Goal: Task Accomplishment & Management: Use online tool/utility

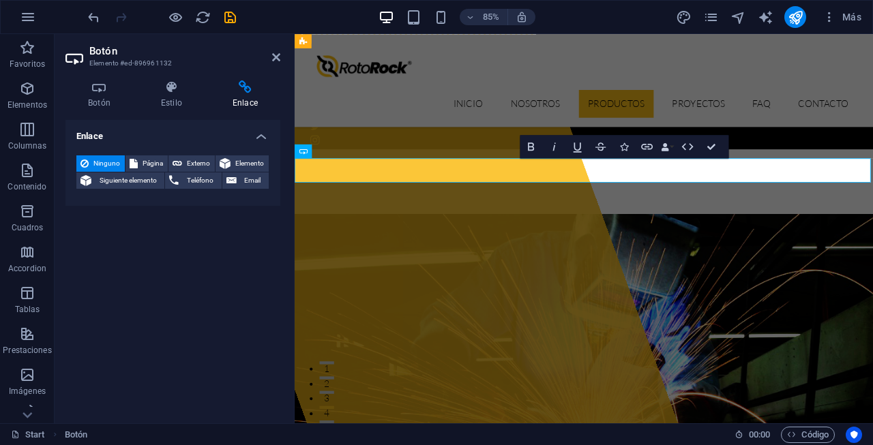
scroll to position [1794, 0]
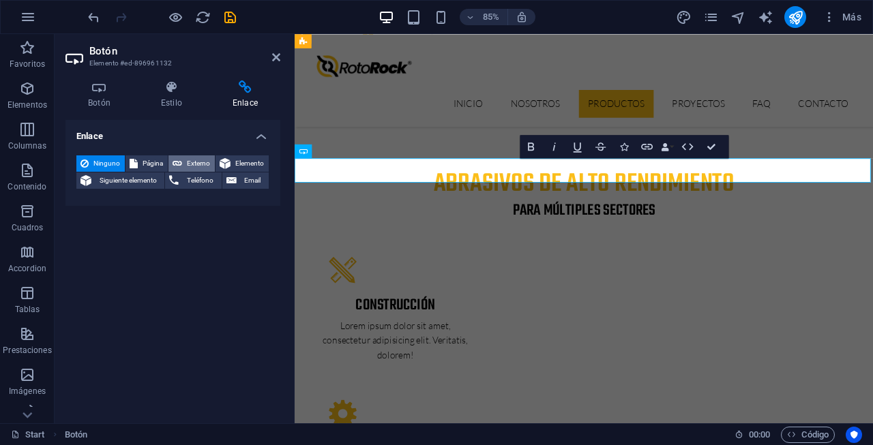
click at [198, 170] on span "Externo" at bounding box center [198, 163] width 25 height 16
select select "blank"
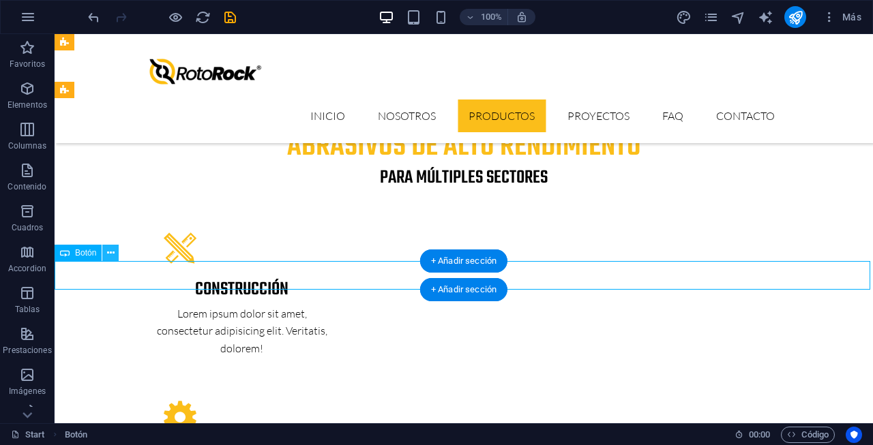
click at [110, 256] on icon at bounding box center [110, 253] width 7 height 14
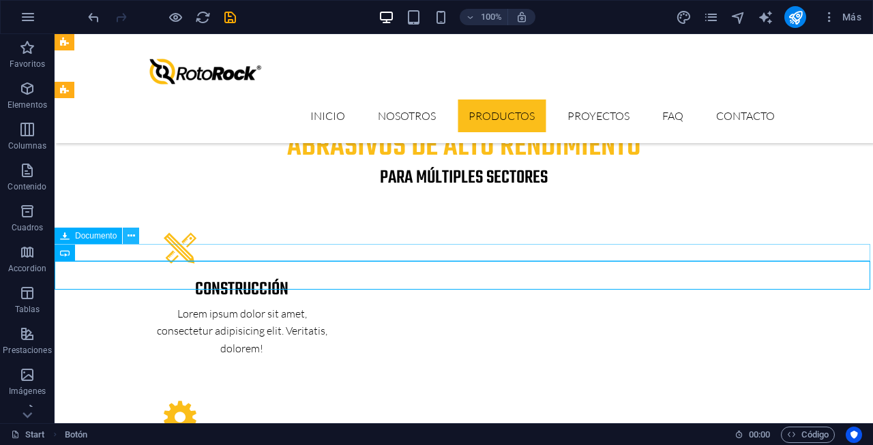
click at [130, 239] on icon at bounding box center [130, 236] width 7 height 14
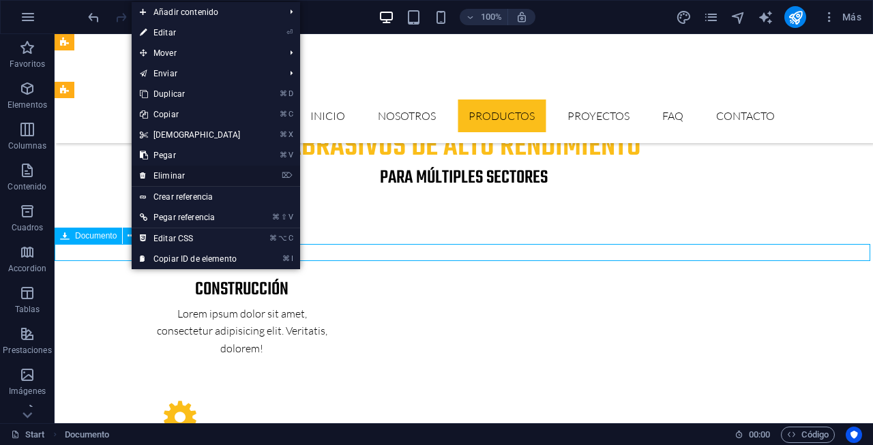
click at [182, 172] on link "⌦ Eliminar" at bounding box center [190, 176] width 117 height 20
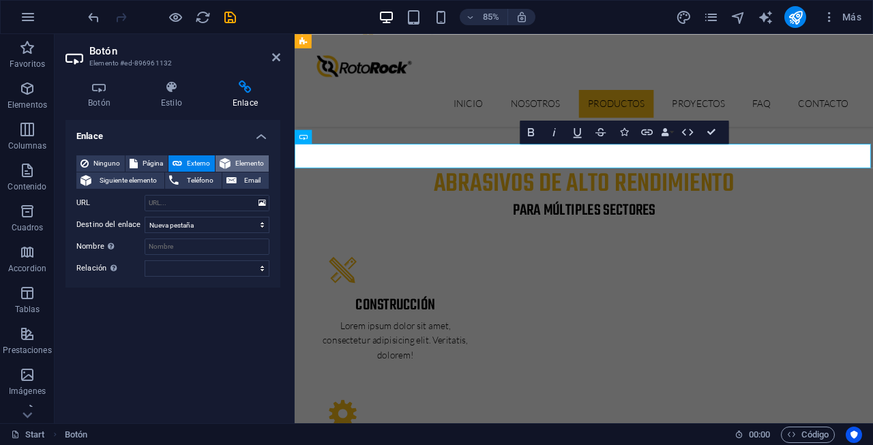
click at [242, 162] on span "Elemento" at bounding box center [250, 163] width 30 height 16
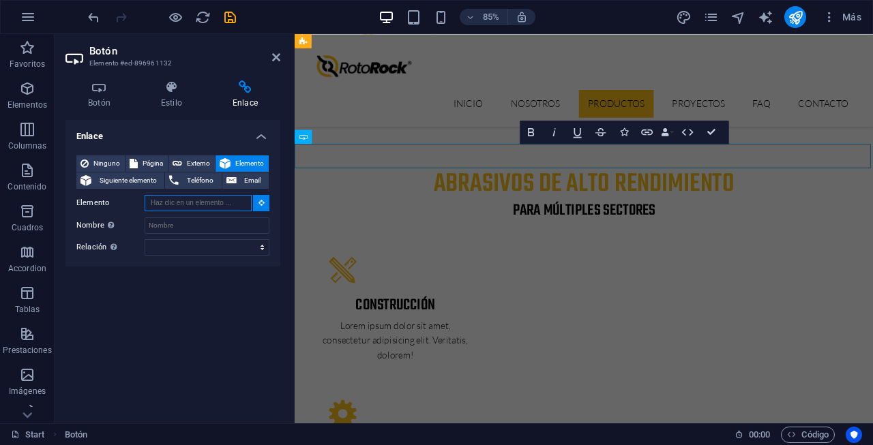
click at [230, 200] on input "Elemento" at bounding box center [198, 203] width 107 height 16
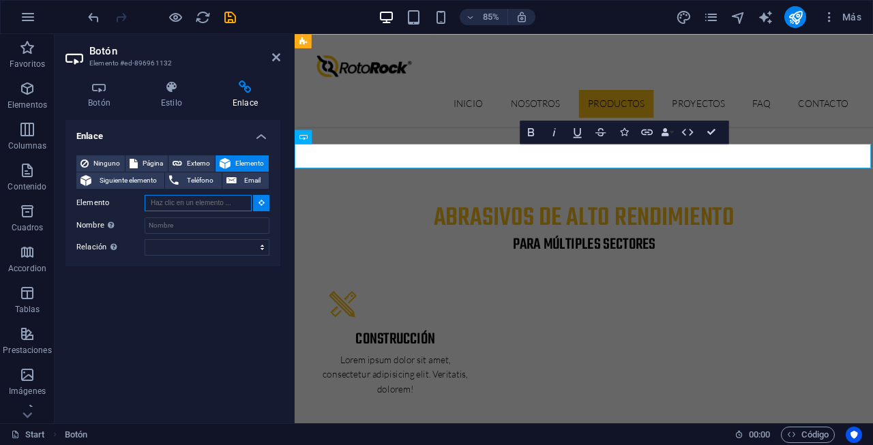
scroll to position [1718, 0]
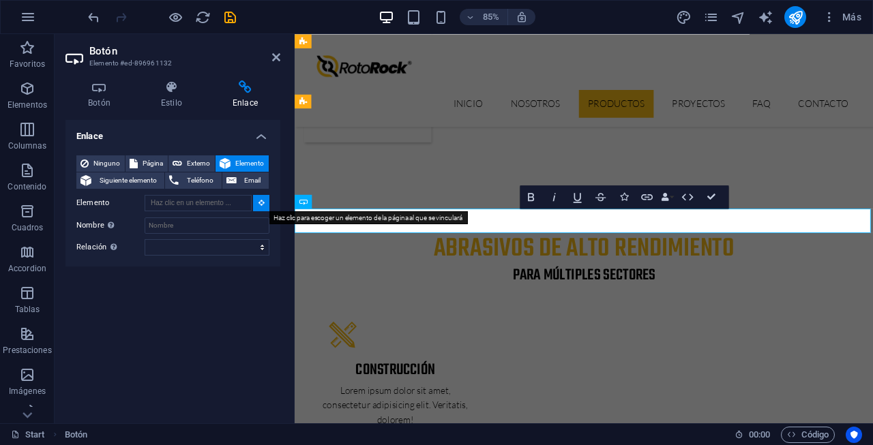
click at [261, 202] on icon at bounding box center [261, 202] width 6 height 7
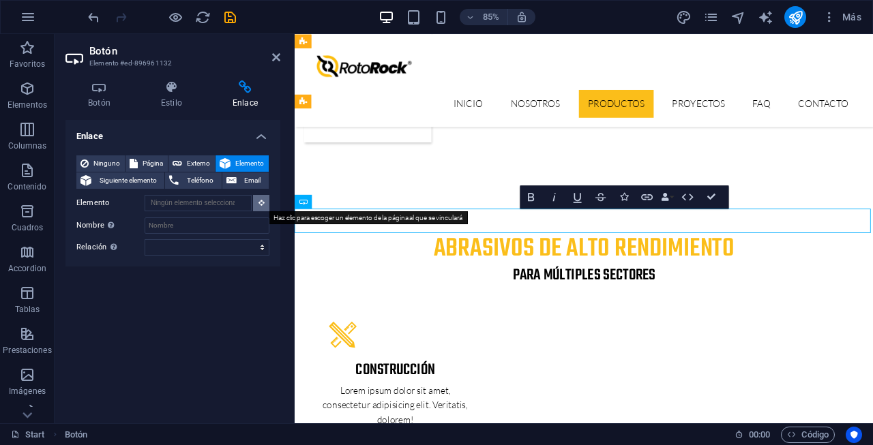
click at [261, 202] on icon at bounding box center [261, 202] width 6 height 7
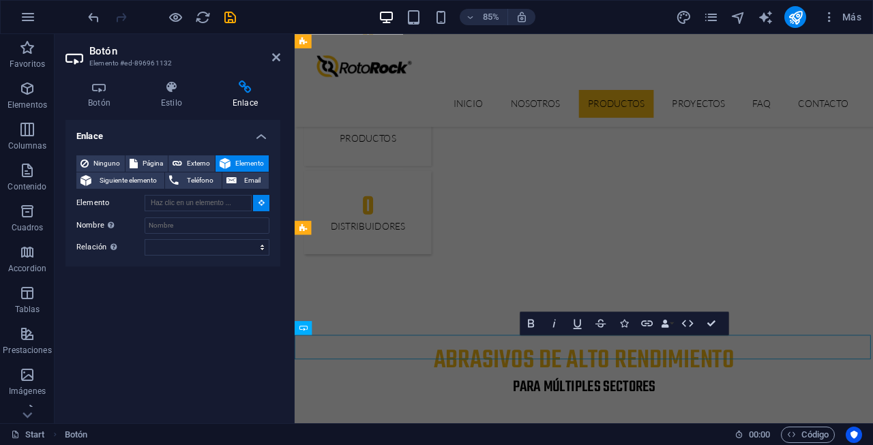
scroll to position [1565, 0]
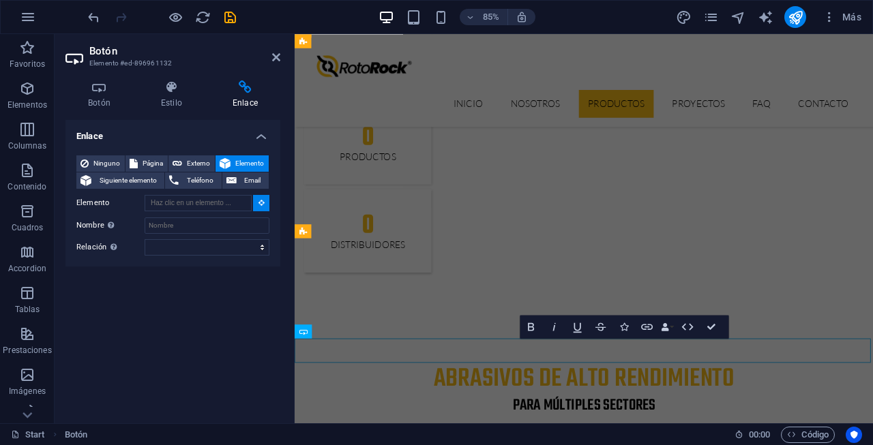
click at [242, 100] on h4 "Enlace" at bounding box center [245, 94] width 70 height 29
click at [106, 96] on h4 "Botón" at bounding box center [101, 94] width 73 height 29
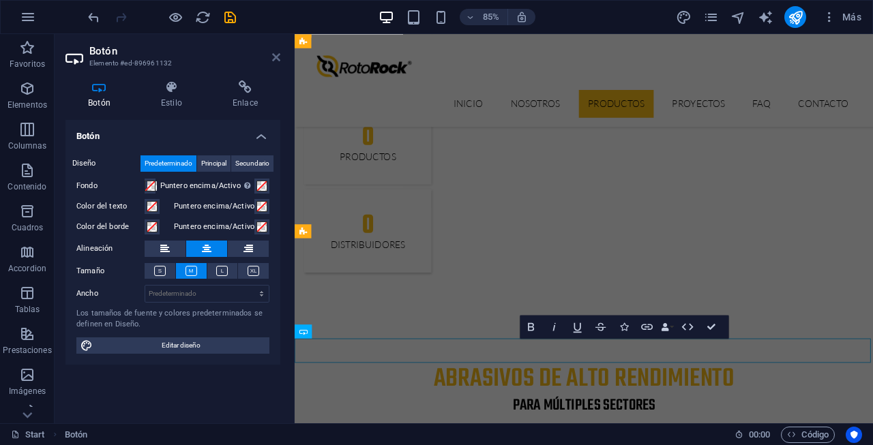
click at [273, 52] on link at bounding box center [276, 58] width 8 height 12
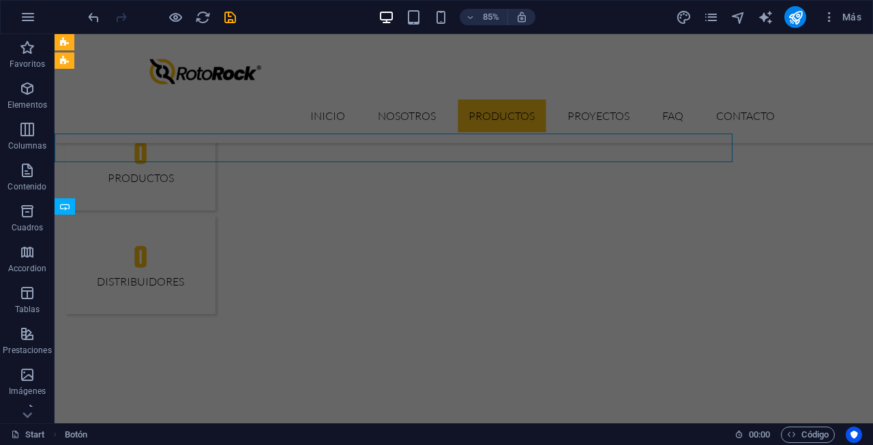
scroll to position [1824, 0]
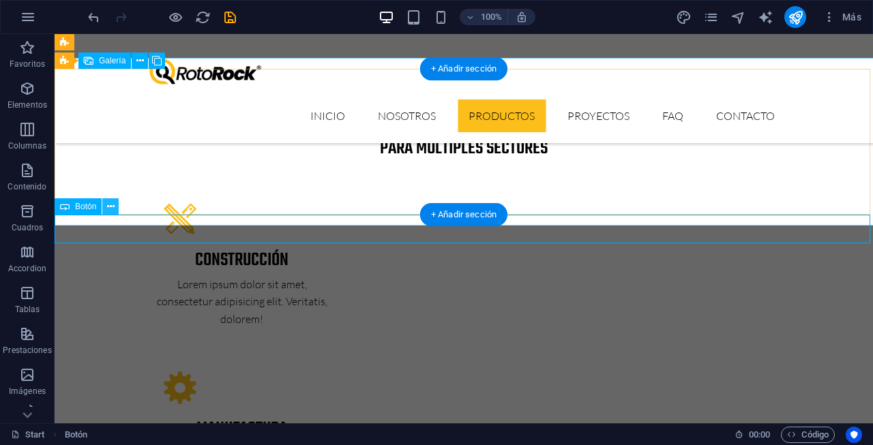
click at [108, 208] on icon at bounding box center [110, 207] width 7 height 14
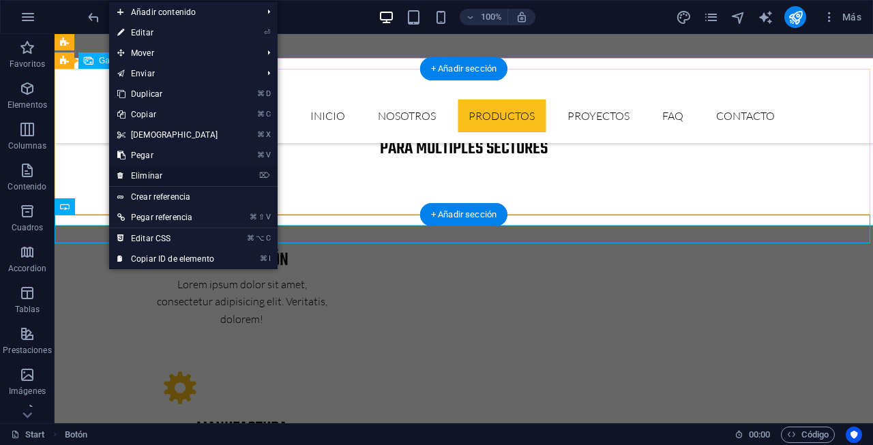
click at [152, 175] on link "⌦ Eliminar" at bounding box center [167, 176] width 117 height 20
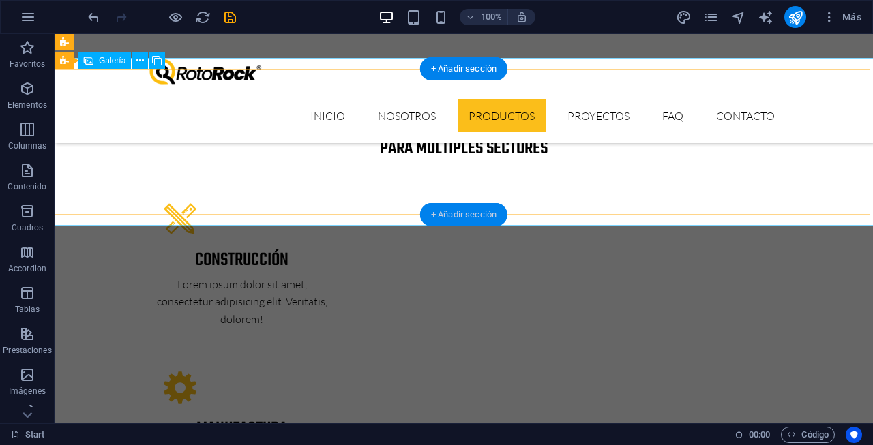
click at [472, 215] on div "+ Añadir sección" at bounding box center [463, 214] width 87 height 23
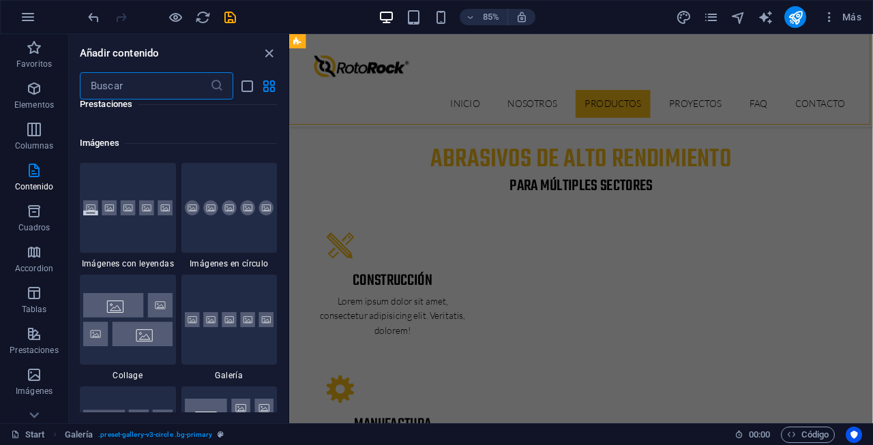
scroll to position [6894, 0]
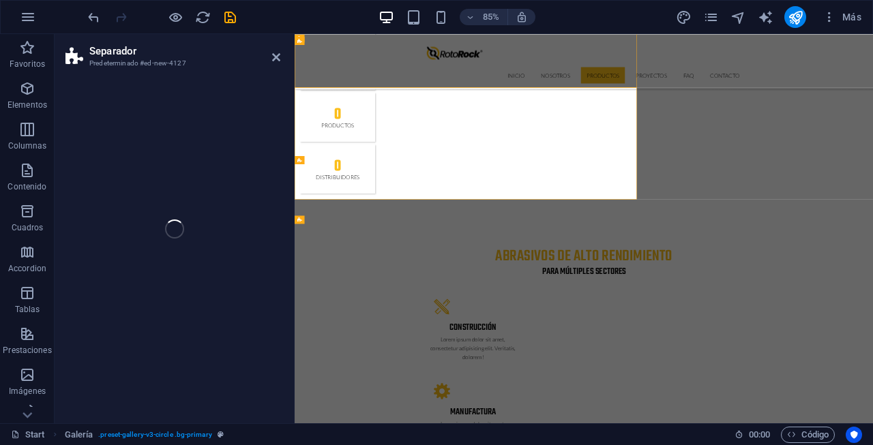
select select "polygon1"
select select "rem"
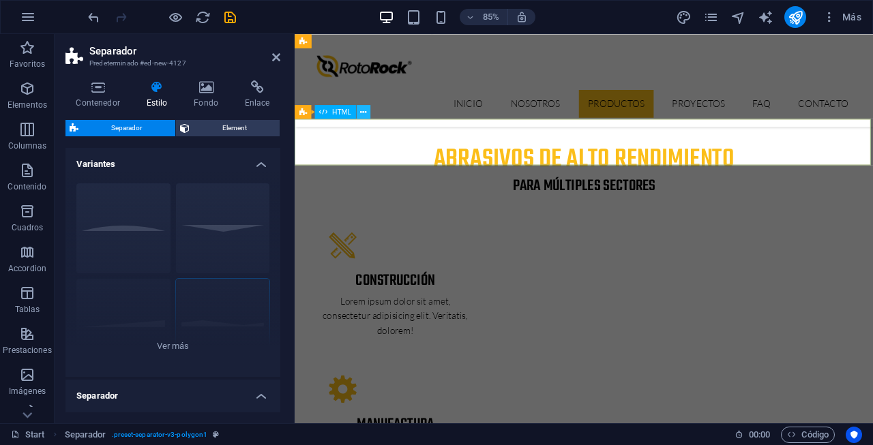
click at [365, 112] on icon at bounding box center [363, 112] width 6 height 12
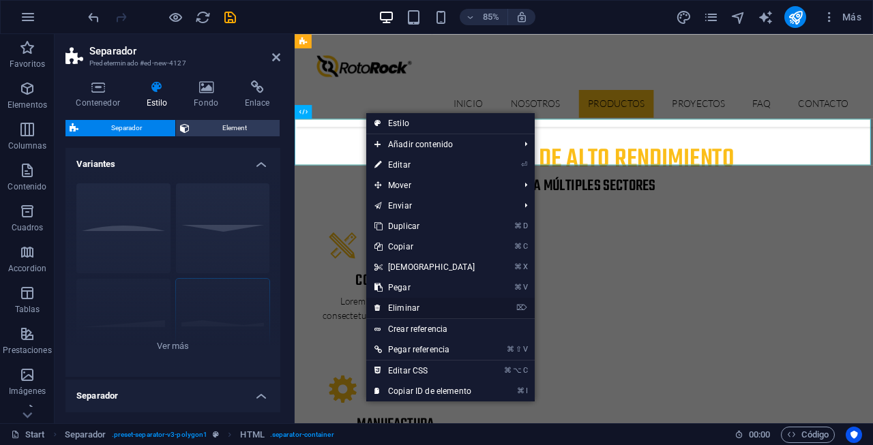
click at [455, 310] on link "⌦ Eliminar" at bounding box center [424, 308] width 117 height 20
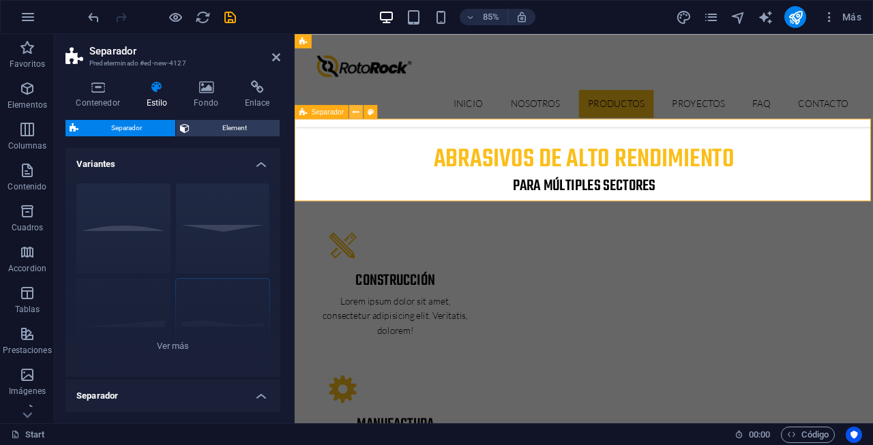
click at [354, 110] on icon at bounding box center [355, 112] width 6 height 12
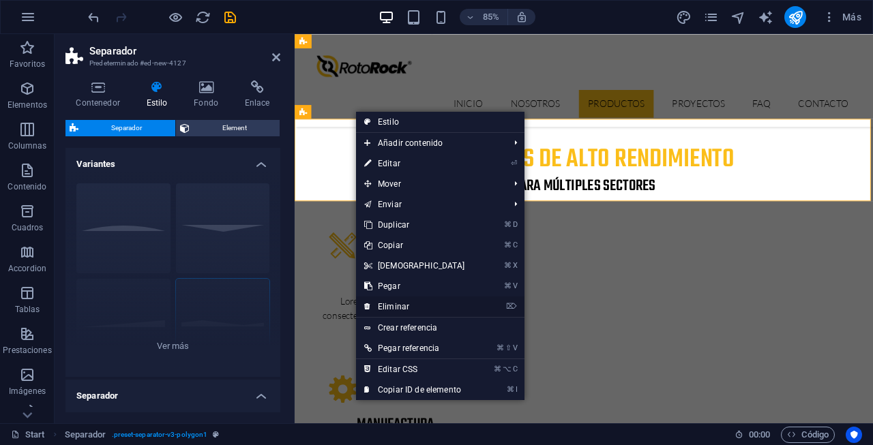
click at [422, 310] on link "⌦ Eliminar" at bounding box center [414, 307] width 117 height 20
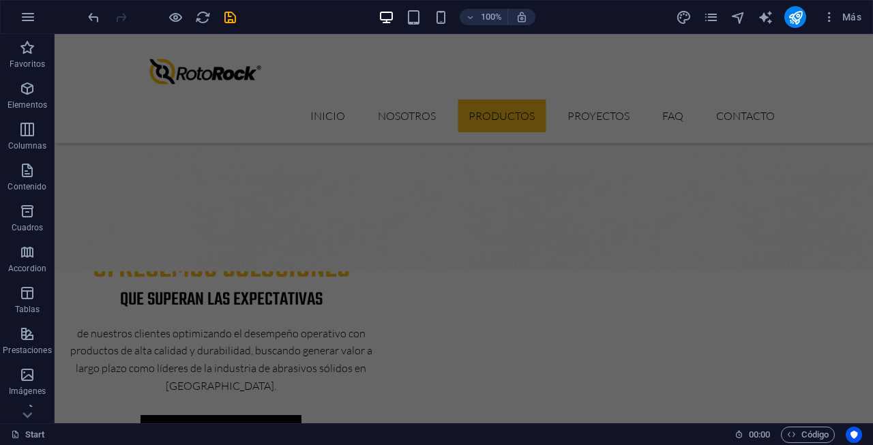
scroll to position [946, 0]
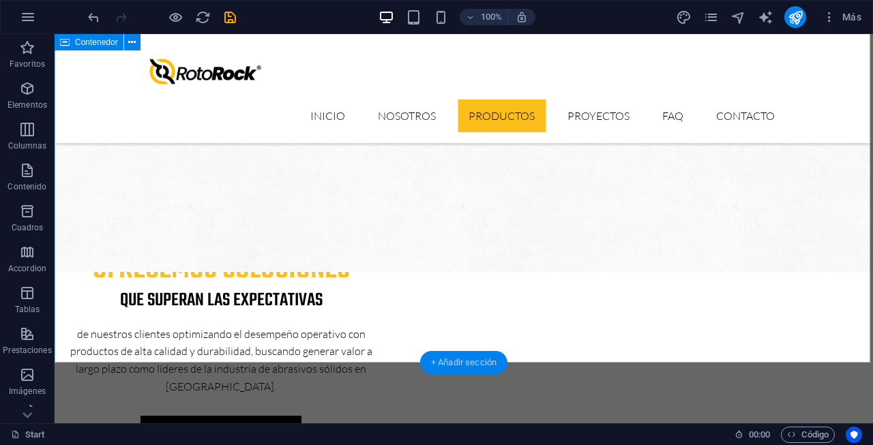
click at [461, 367] on div "+ Añadir sección" at bounding box center [463, 362] width 87 height 23
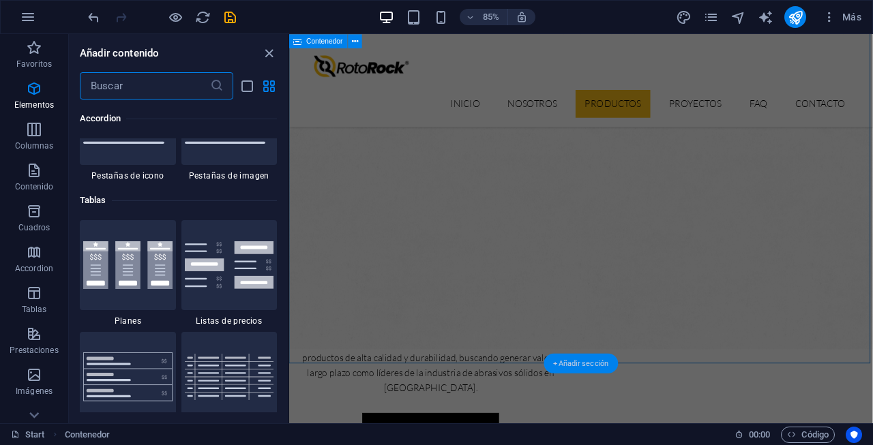
scroll to position [4641, 0]
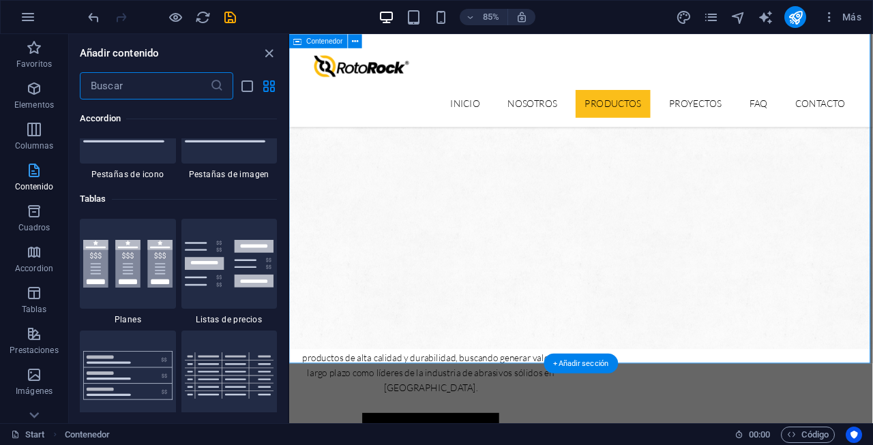
click at [45, 188] on p "Contenido" at bounding box center [34, 186] width 39 height 11
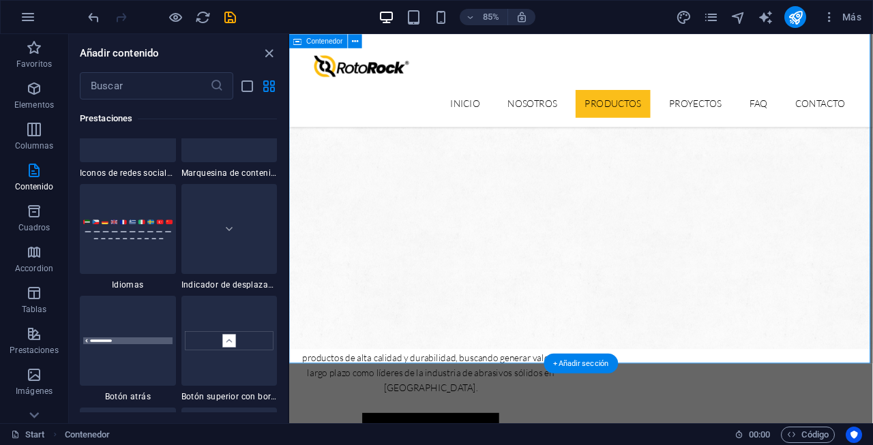
scroll to position [6276, 0]
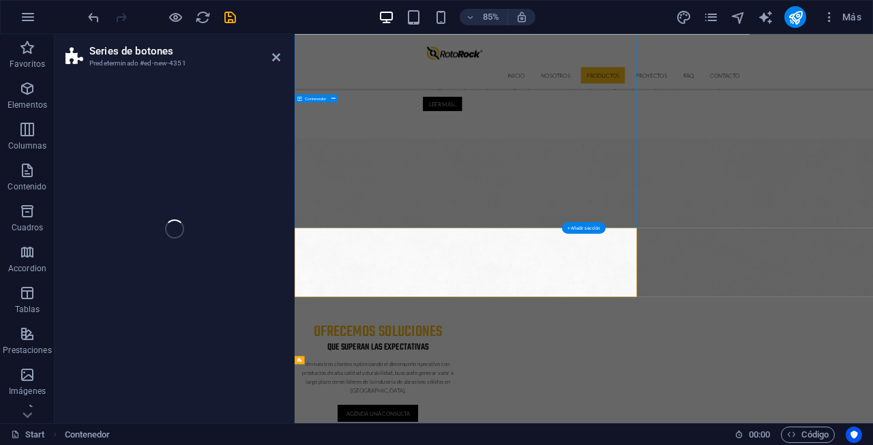
select select "rem"
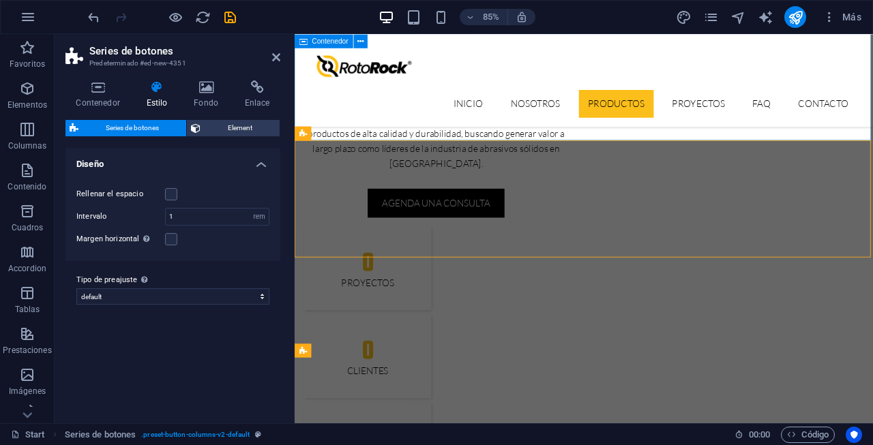
scroll to position [1210, 0]
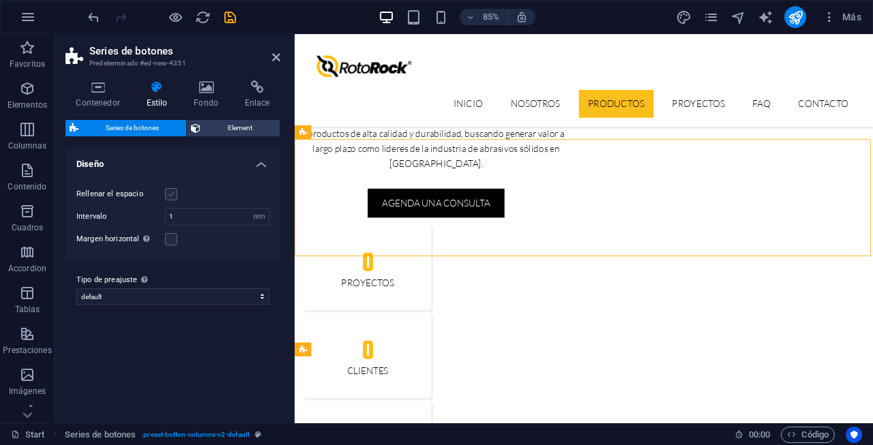
click at [171, 196] on label at bounding box center [171, 194] width 12 height 12
click at [0, 0] on input "Rellenar el espacio" at bounding box center [0, 0] width 0 height 0
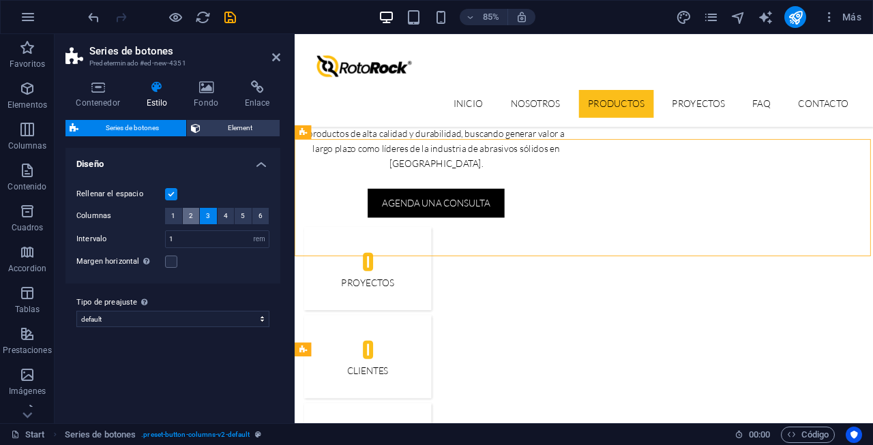
click at [189, 217] on span "2" at bounding box center [191, 216] width 4 height 16
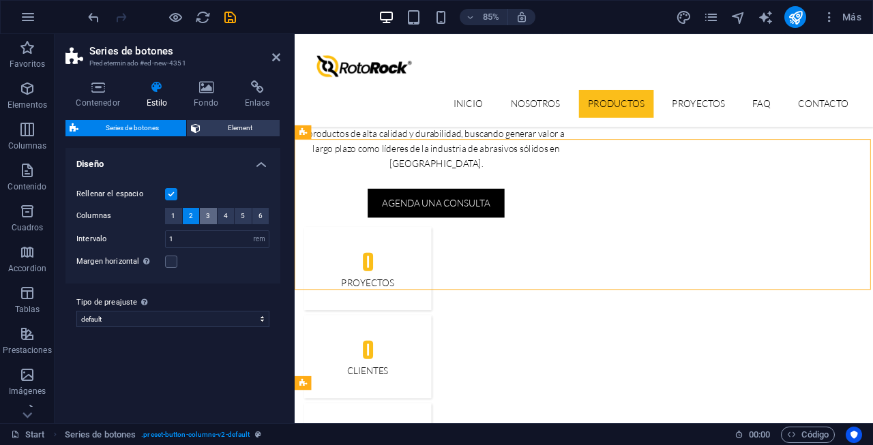
click at [209, 214] on span "3" at bounding box center [208, 216] width 4 height 16
click at [174, 216] on span "1" at bounding box center [173, 216] width 4 height 16
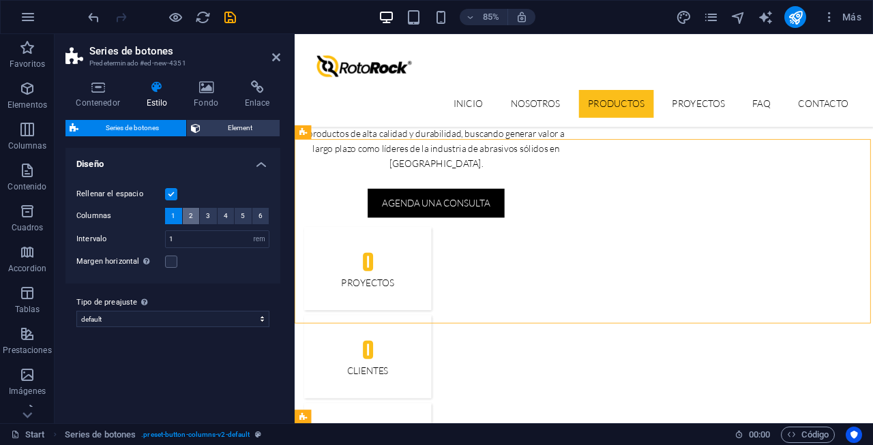
click at [191, 215] on span "2" at bounding box center [191, 216] width 4 height 16
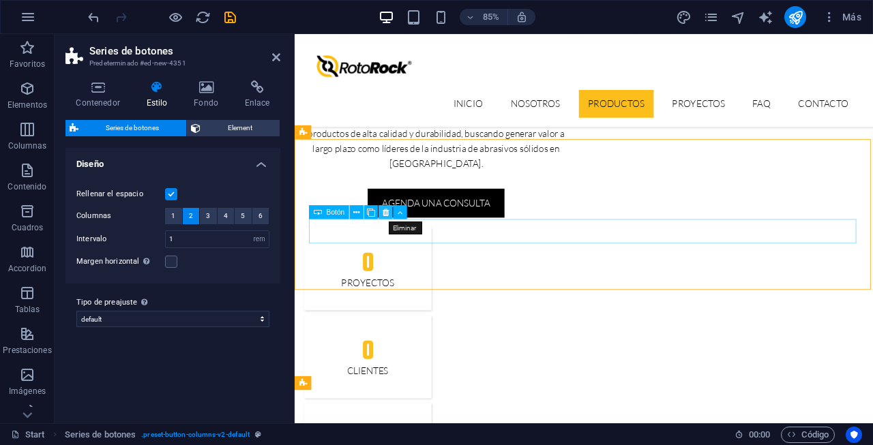
click at [388, 213] on icon at bounding box center [385, 212] width 6 height 12
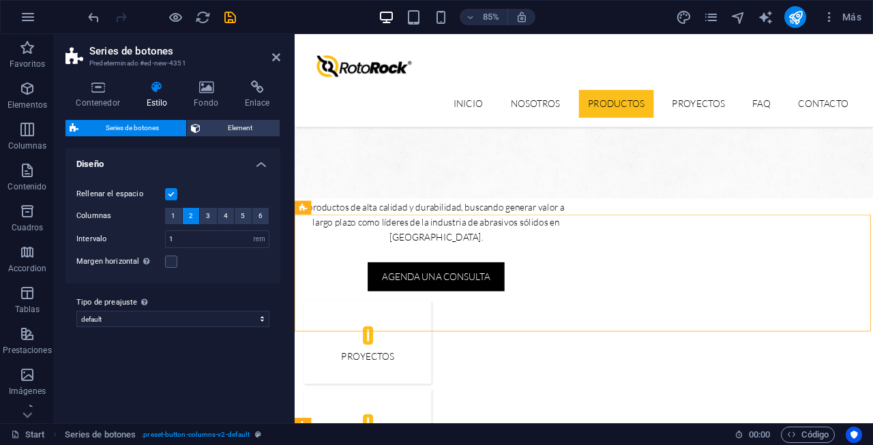
scroll to position [1121, 0]
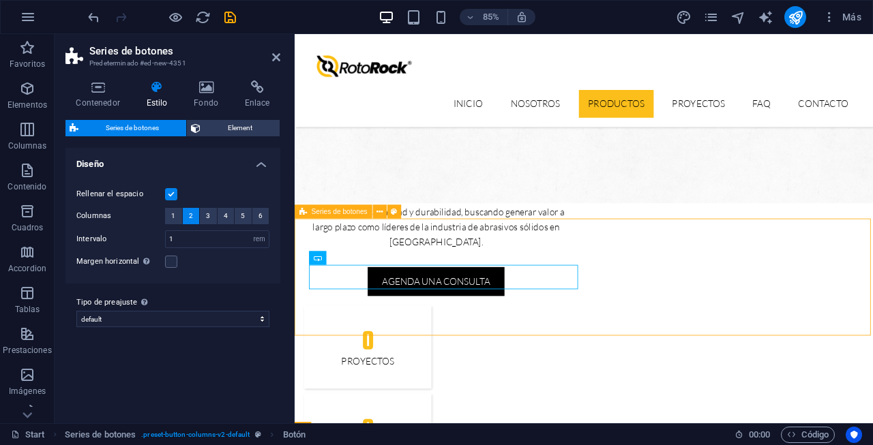
scroll to position [1117, 0]
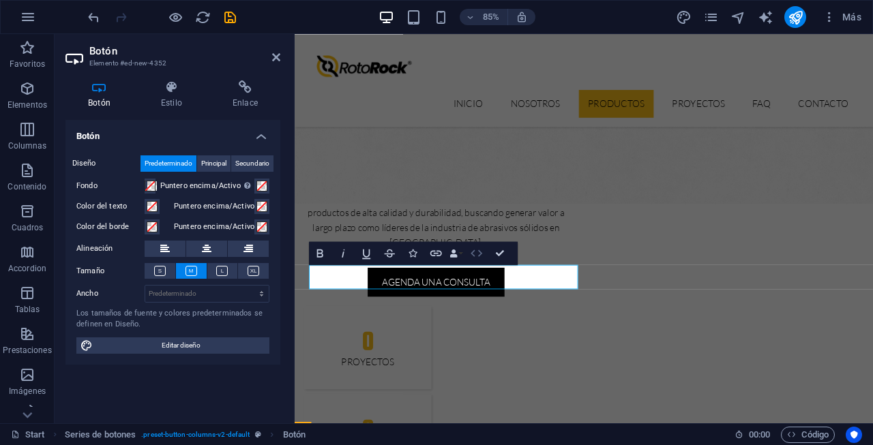
click at [466, 252] on button "HTML" at bounding box center [477, 252] width 22 height 23
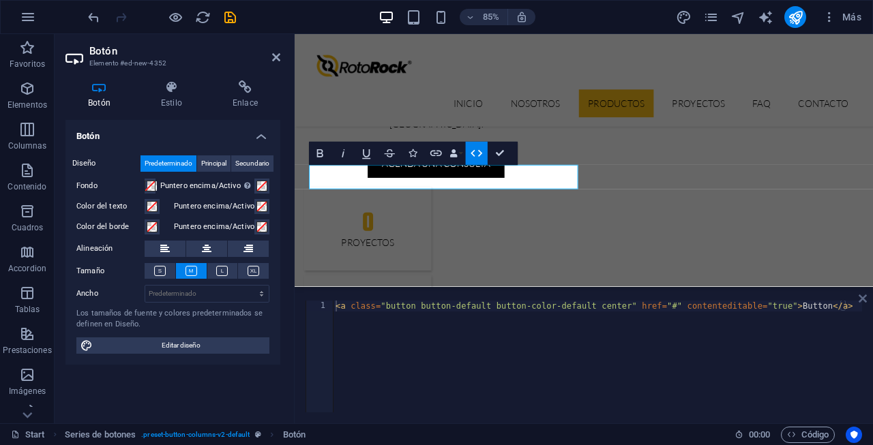
click at [861, 293] on link at bounding box center [862, 299] width 8 height 12
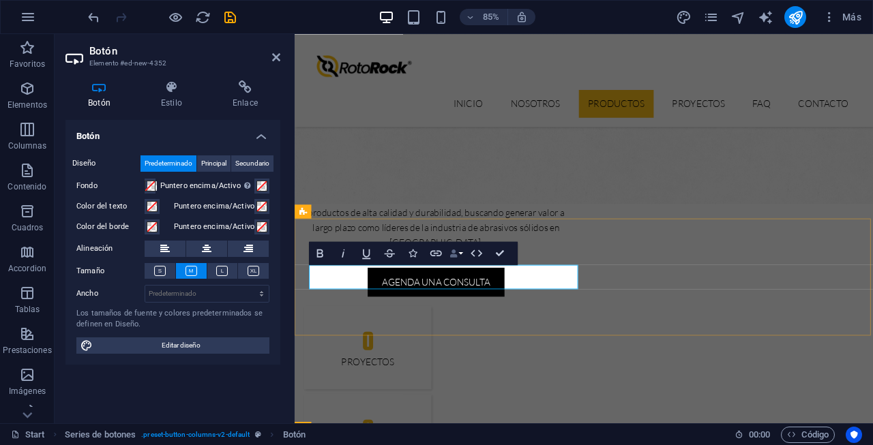
click at [456, 252] on icon "button" at bounding box center [454, 254] width 8 height 8
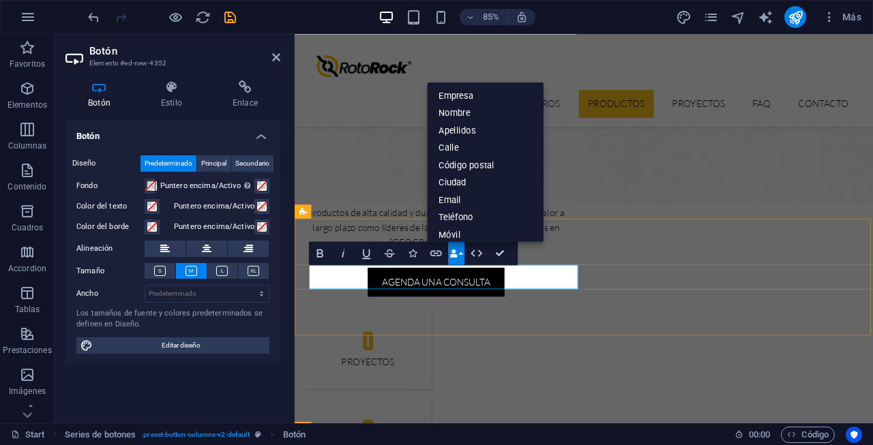
click at [456, 252] on icon "button" at bounding box center [454, 254] width 8 height 8
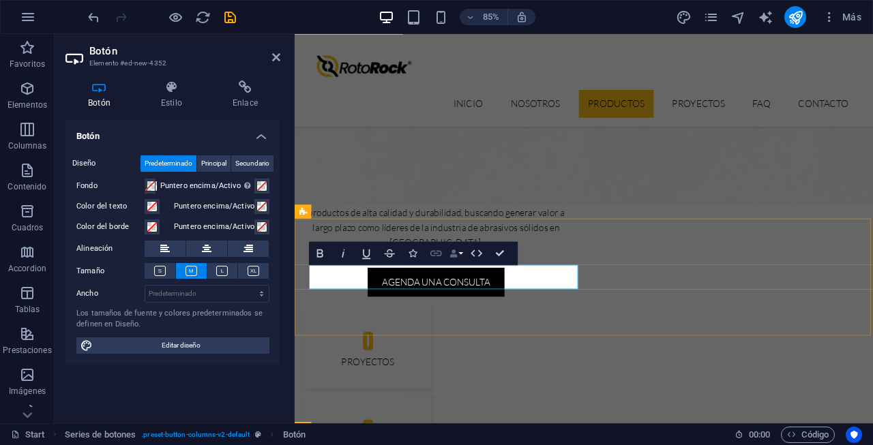
click at [439, 256] on icon "button" at bounding box center [436, 253] width 12 height 6
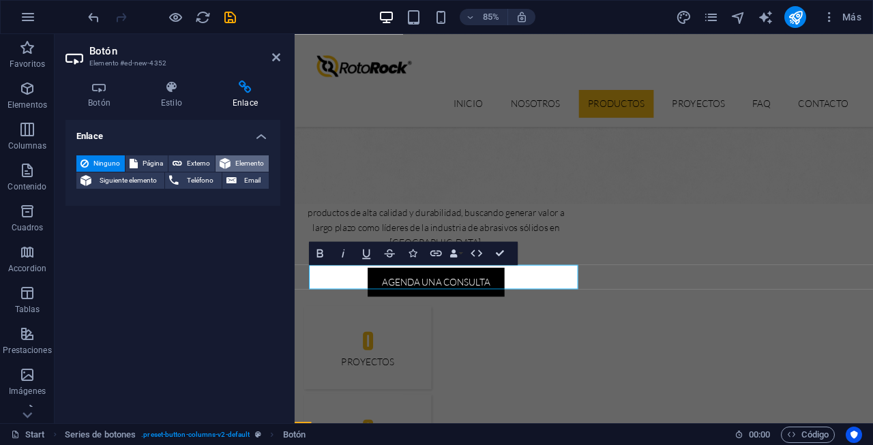
click at [242, 162] on span "Elemento" at bounding box center [250, 163] width 30 height 16
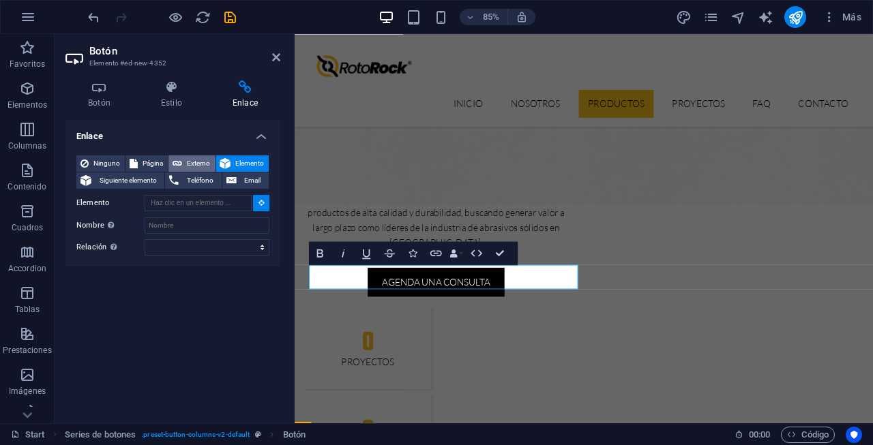
click at [202, 164] on span "Externo" at bounding box center [198, 163] width 25 height 16
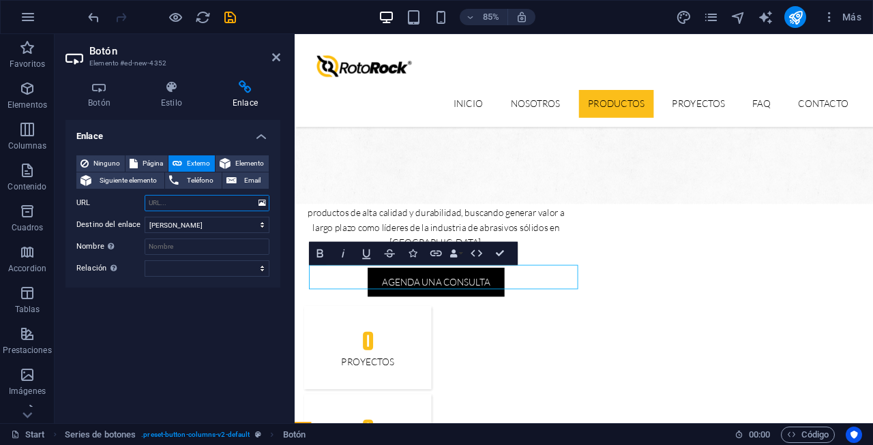
select select "blank"
click at [273, 53] on icon at bounding box center [276, 57] width 8 height 11
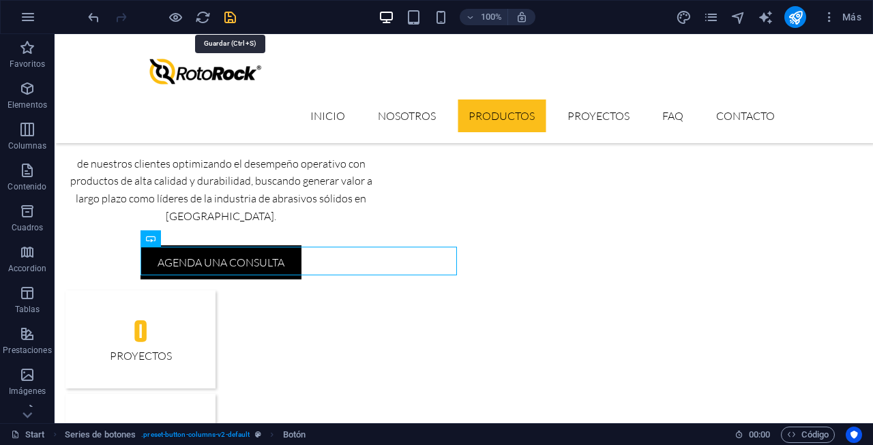
click at [231, 16] on icon "save" at bounding box center [230, 18] width 16 height 16
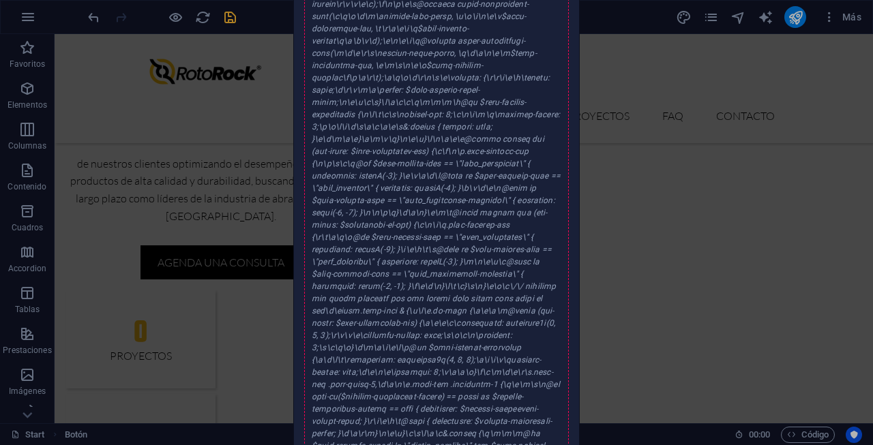
click at [735, 195] on div "Error al guardar Se ha producido un error mientras se guardaba la configuración…" at bounding box center [436, 222] width 873 height 445
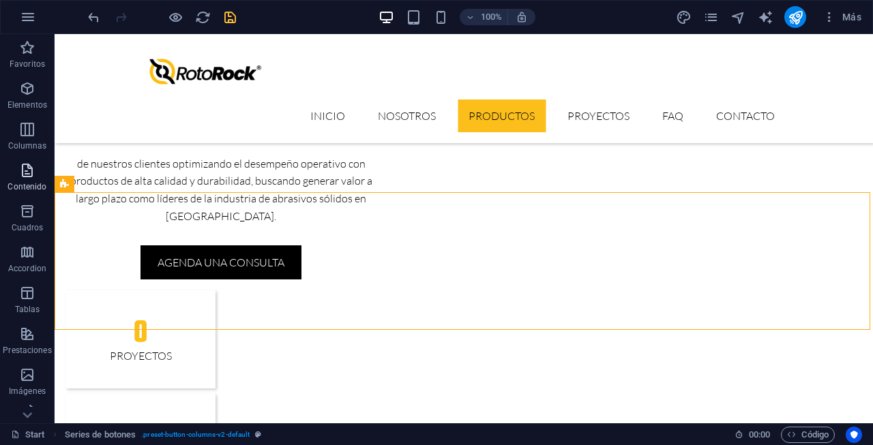
click at [33, 171] on icon "button" at bounding box center [27, 170] width 16 height 16
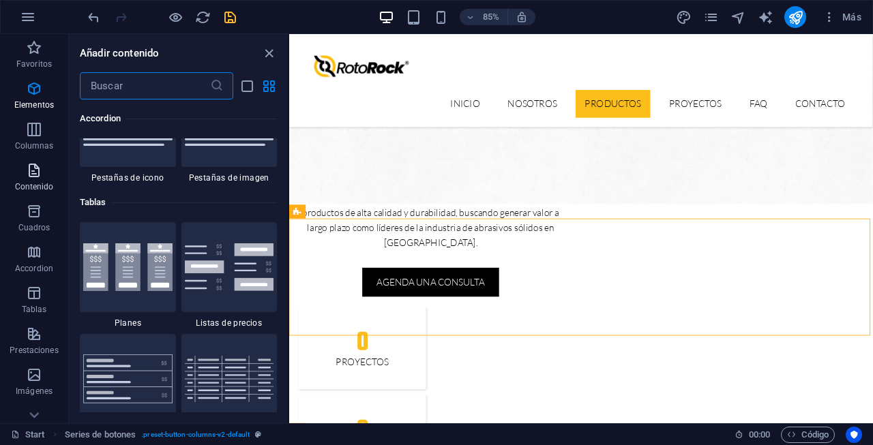
scroll to position [4641, 0]
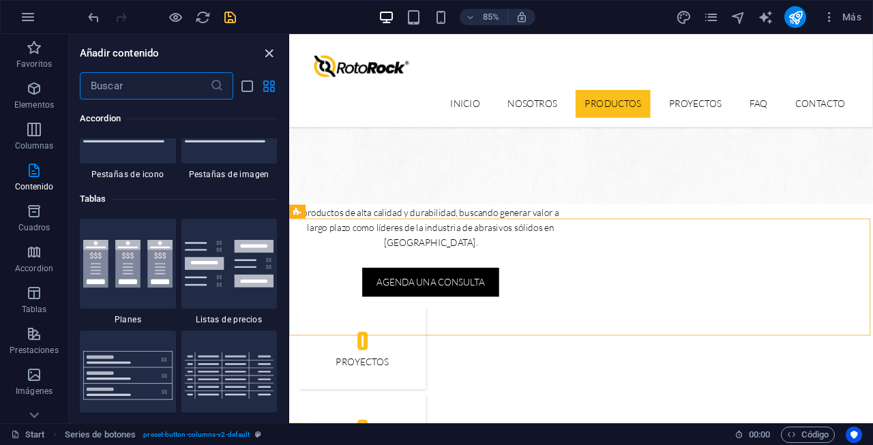
click at [268, 50] on icon "close panel" at bounding box center [269, 54] width 16 height 16
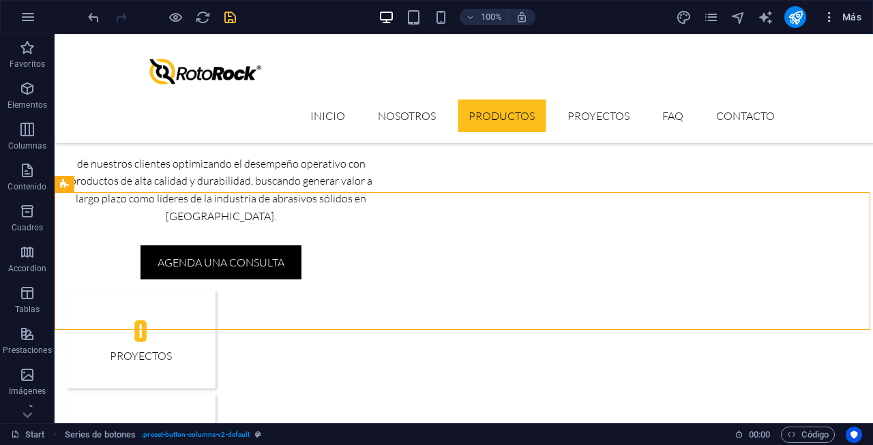
click at [828, 18] on icon "button" at bounding box center [829, 17] width 14 height 14
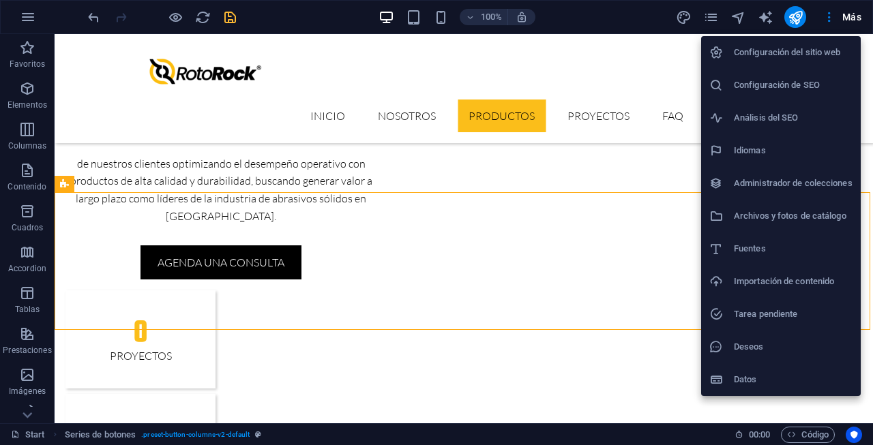
click at [820, 60] on h6 "Configuración del sitio web" at bounding box center [793, 52] width 119 height 16
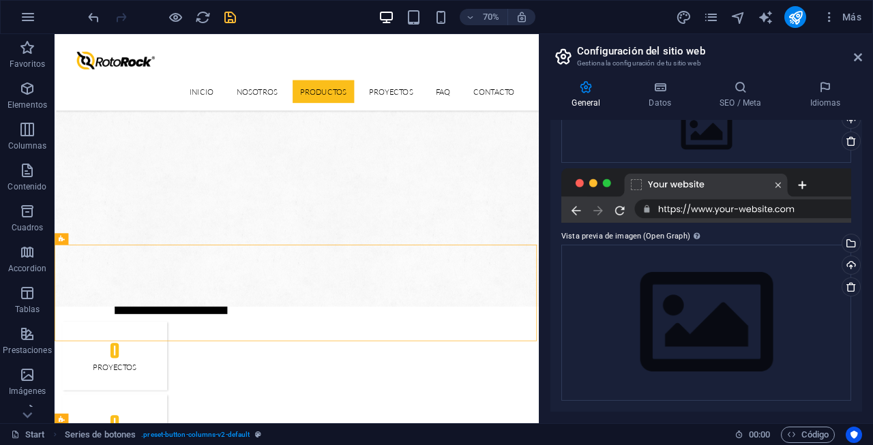
scroll to position [162, 0]
click at [861, 54] on icon at bounding box center [858, 57] width 8 height 11
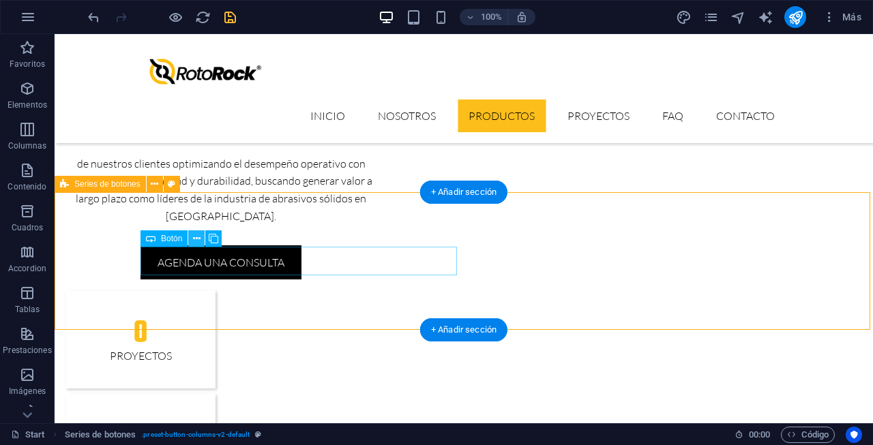
click at [198, 241] on icon at bounding box center [196, 239] width 7 height 14
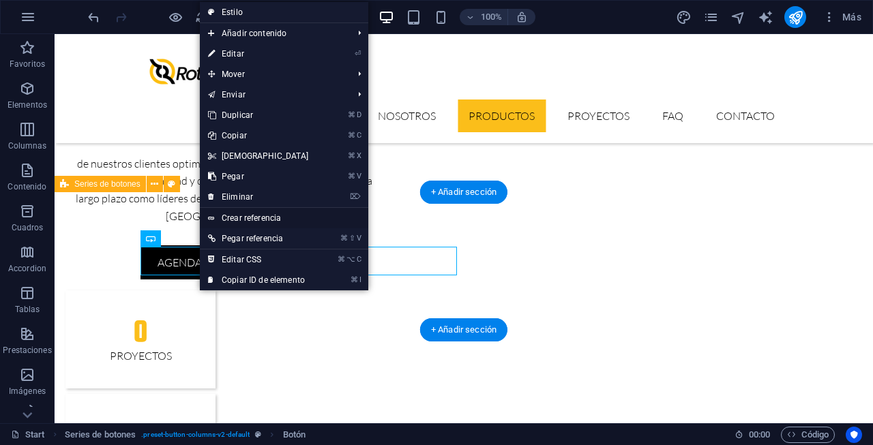
click at [277, 219] on link "Crear referencia" at bounding box center [284, 218] width 168 height 20
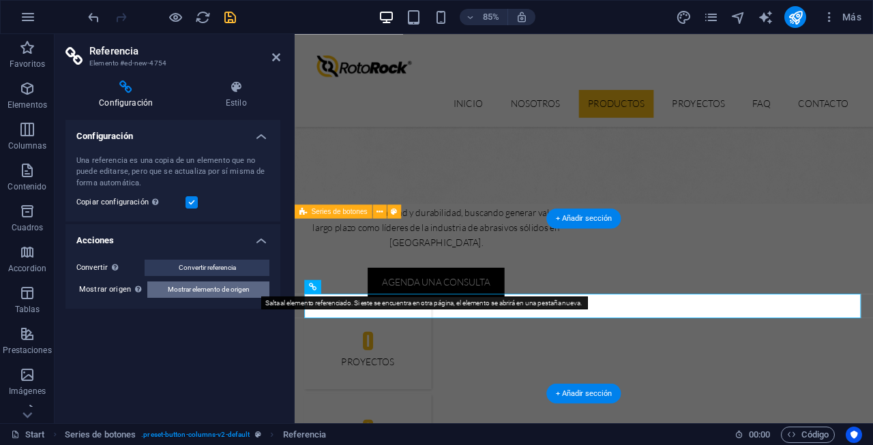
click at [206, 292] on span "Mostrar elemento de origen" at bounding box center [209, 290] width 82 height 16
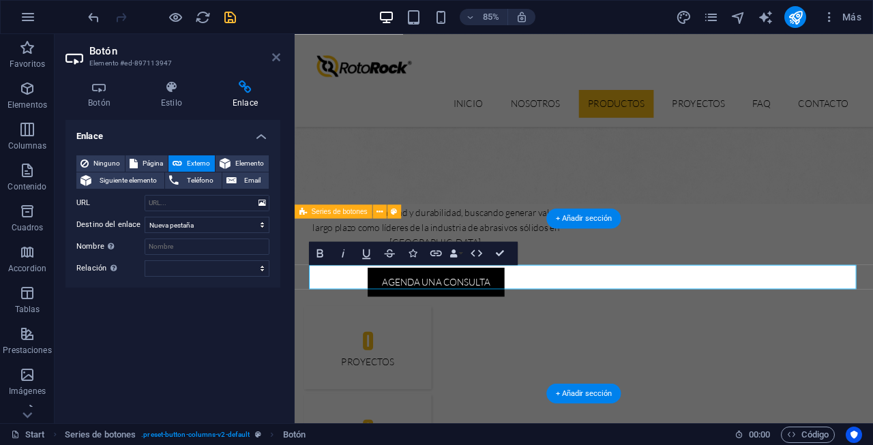
click at [273, 53] on icon at bounding box center [276, 57] width 8 height 11
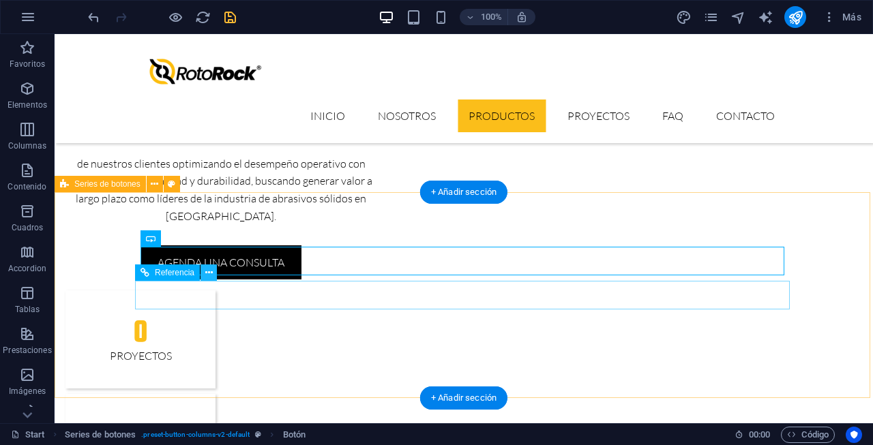
click at [203, 273] on button at bounding box center [208, 273] width 16 height 16
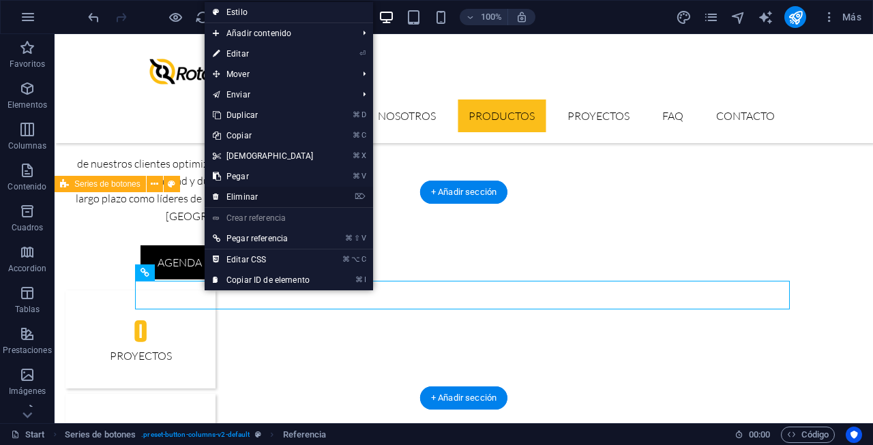
click at [256, 197] on link "⌦ Eliminar" at bounding box center [263, 197] width 117 height 20
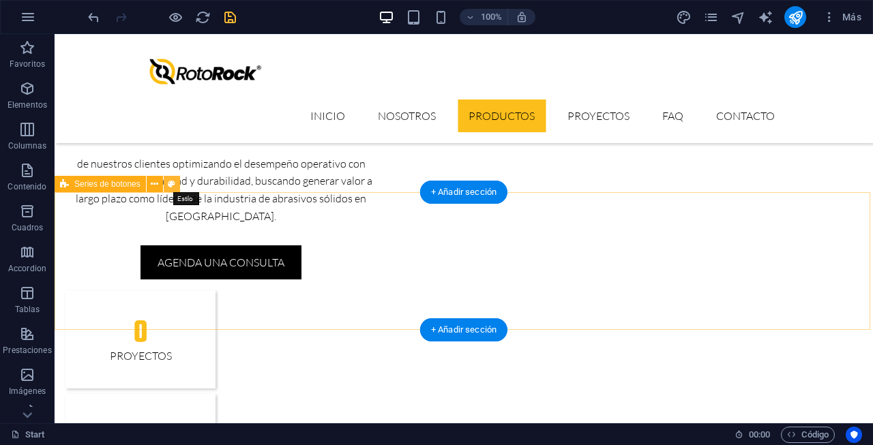
click at [173, 185] on icon at bounding box center [171, 184] width 7 height 14
select select "rem"
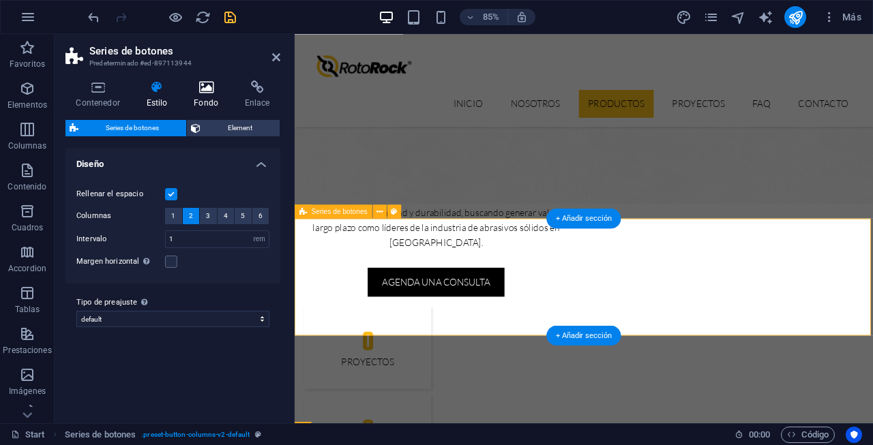
click at [209, 93] on icon at bounding box center [206, 87] width 46 height 14
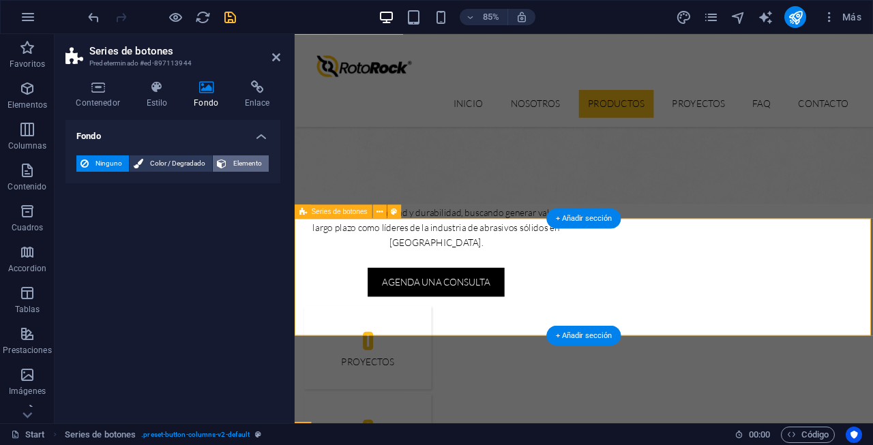
click at [232, 161] on span "Elemento" at bounding box center [247, 163] width 34 height 16
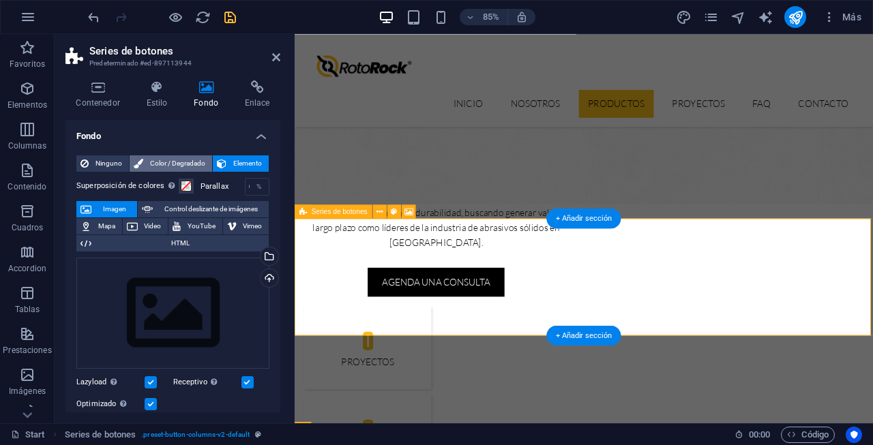
click at [193, 161] on span "Color / Degradado" at bounding box center [177, 163] width 61 height 16
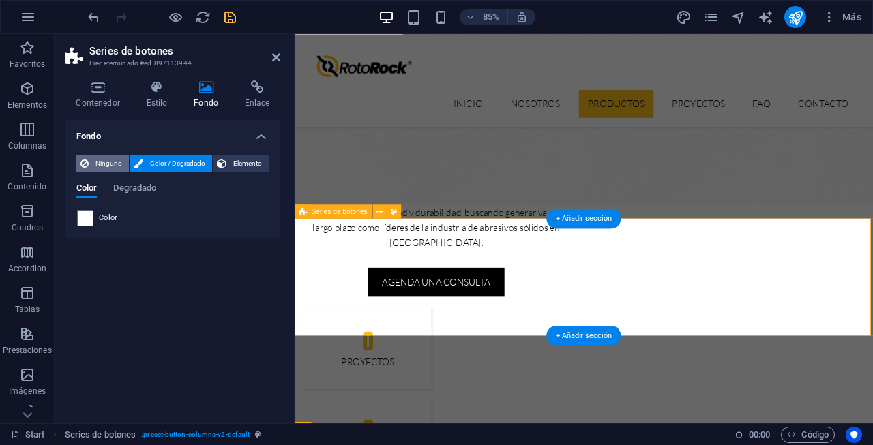
click at [113, 155] on span "Ninguno" at bounding box center [109, 163] width 32 height 16
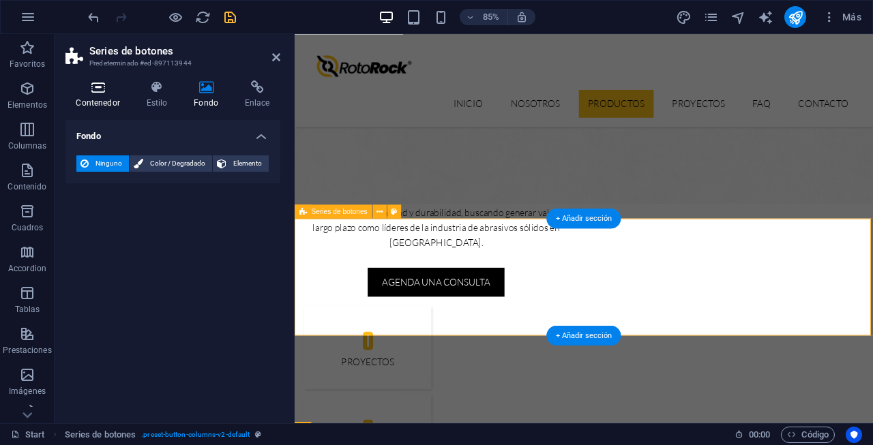
click at [107, 88] on icon at bounding box center [97, 87] width 65 height 14
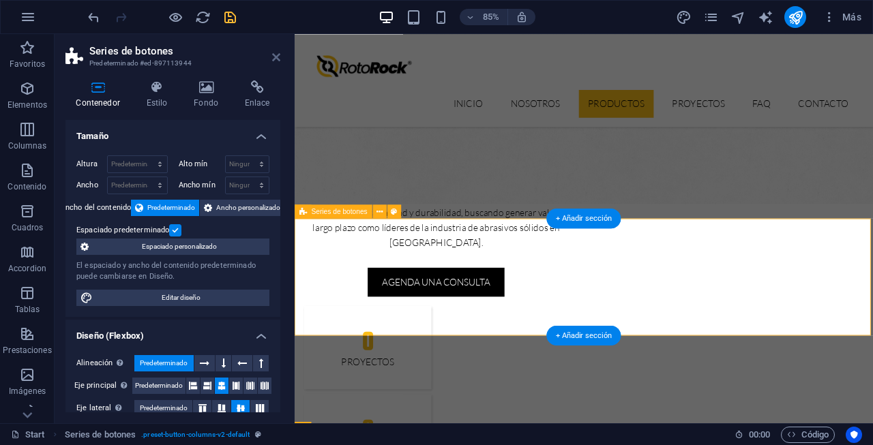
click at [273, 57] on icon at bounding box center [276, 57] width 8 height 11
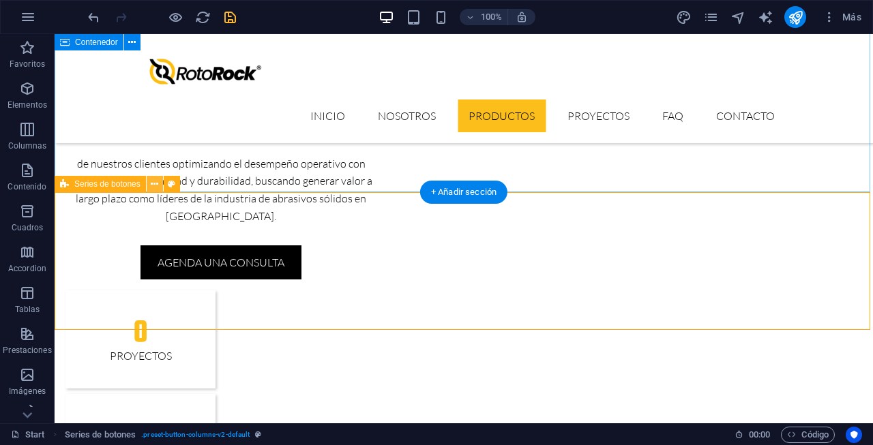
click at [151, 185] on icon at bounding box center [154, 184] width 7 height 14
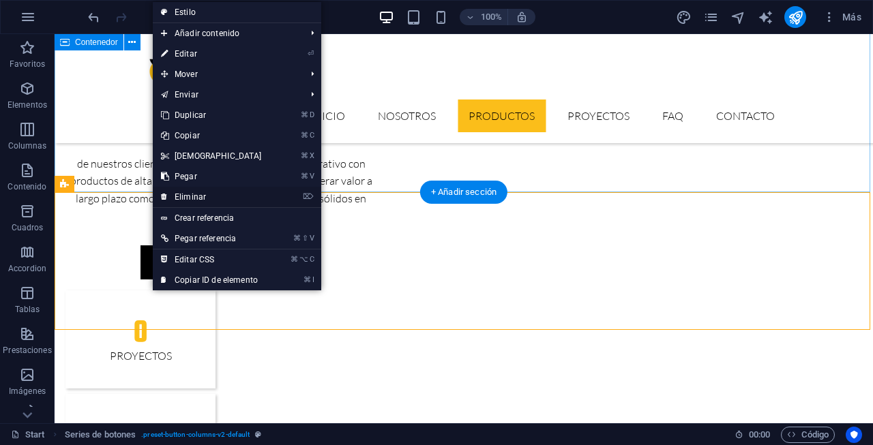
click at [198, 199] on link "⌦ Eliminar" at bounding box center [211, 197] width 117 height 20
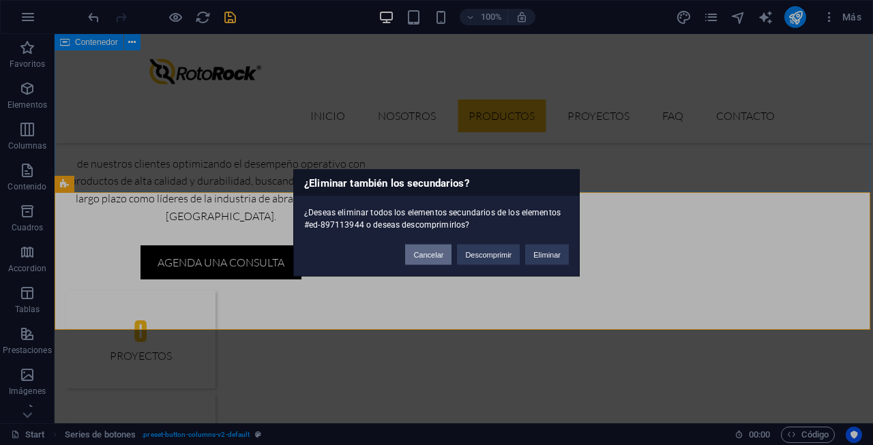
click at [437, 257] on button "Cancelar" at bounding box center [428, 254] width 46 height 20
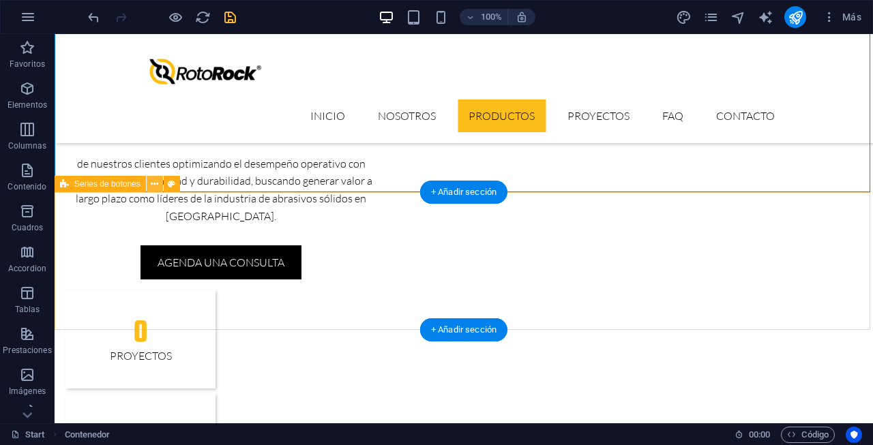
click at [153, 187] on icon at bounding box center [154, 184] width 7 height 14
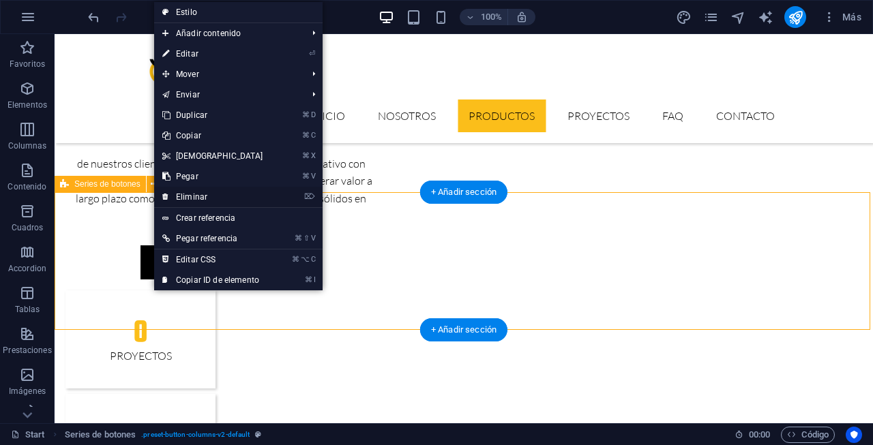
click at [187, 202] on link "⌦ Eliminar" at bounding box center [212, 197] width 117 height 20
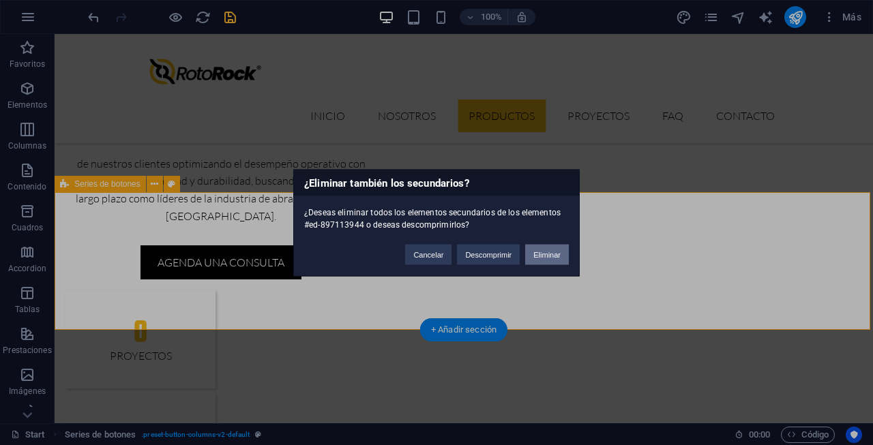
click at [548, 259] on button "Eliminar" at bounding box center [547, 254] width 44 height 20
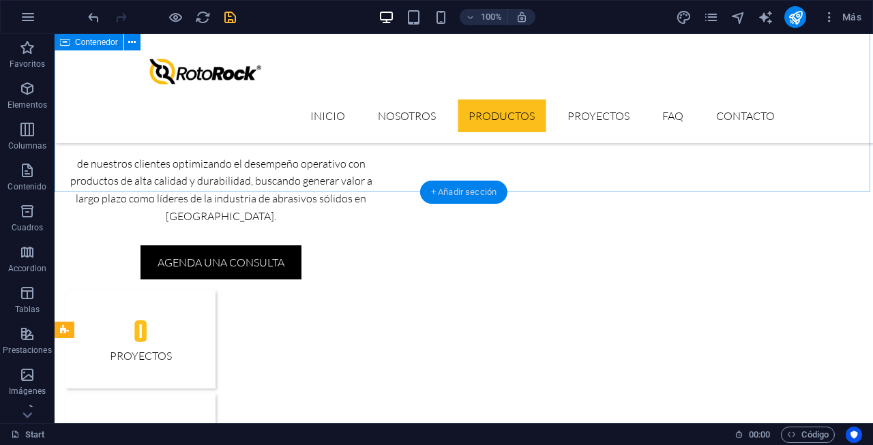
click at [451, 190] on div "+ Añadir sección" at bounding box center [463, 192] width 87 height 23
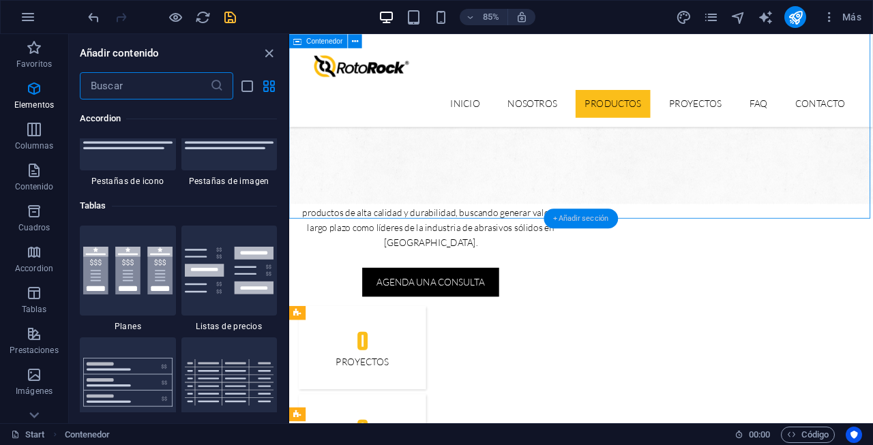
scroll to position [4641, 0]
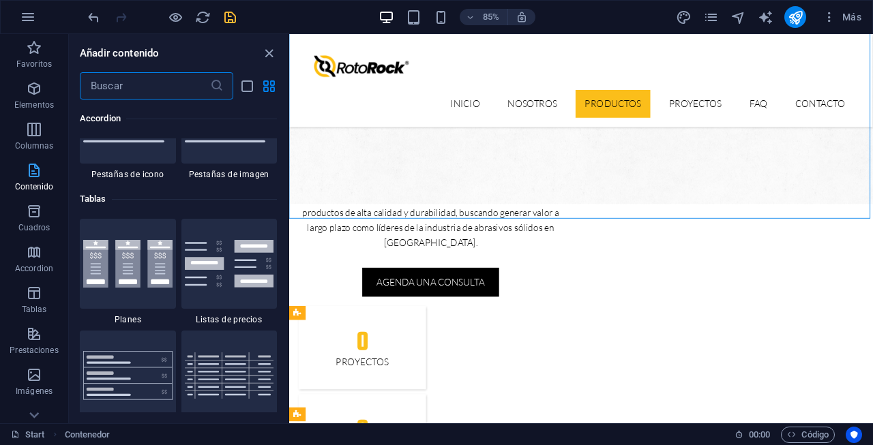
click at [34, 177] on icon "button" at bounding box center [34, 170] width 16 height 16
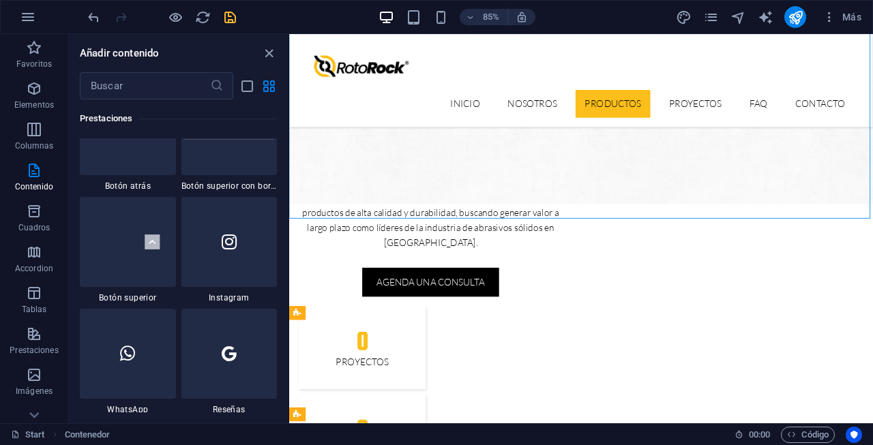
scroll to position [6486, 0]
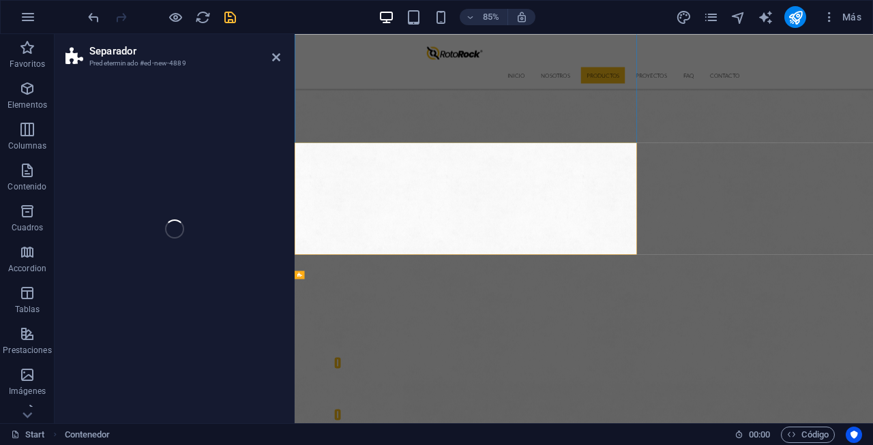
select select "circle"
select select "rem"
select select "preset-separator-v3-circle"
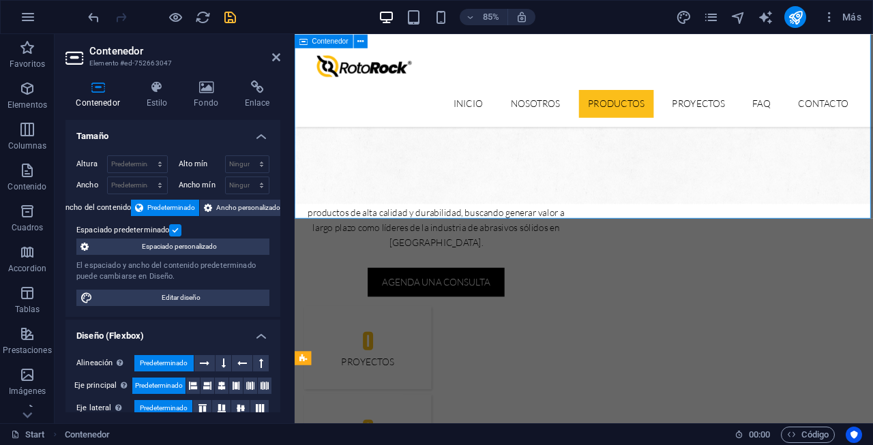
click at [232, 7] on div at bounding box center [161, 17] width 153 height 22
click at [230, 15] on icon "save" at bounding box center [230, 18] width 16 height 16
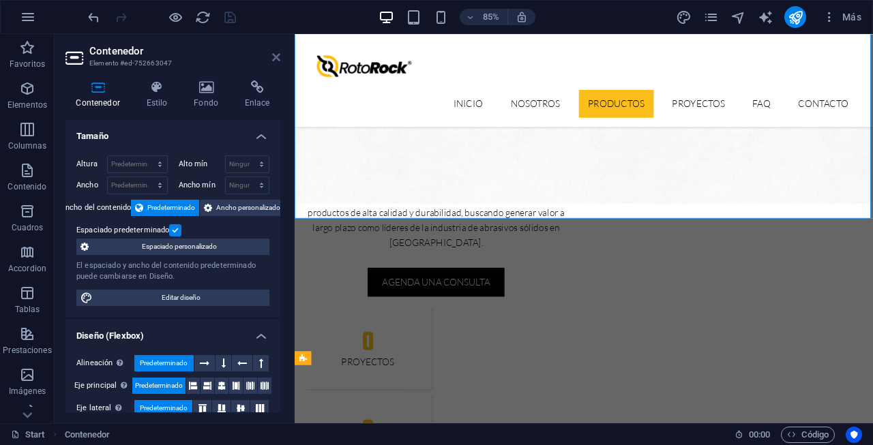
click at [273, 54] on icon at bounding box center [276, 57] width 8 height 11
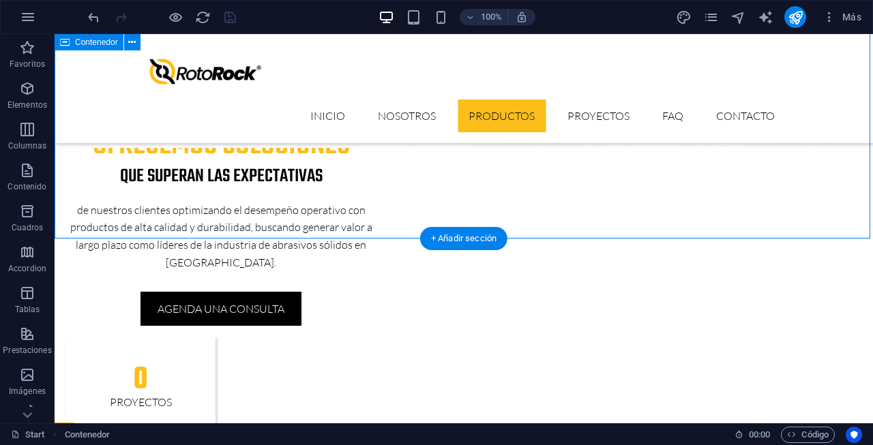
scroll to position [1063, 0]
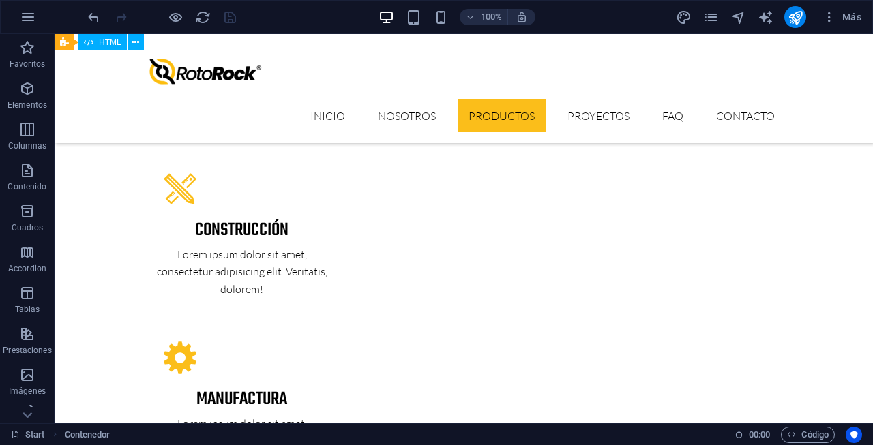
scroll to position [1851, 0]
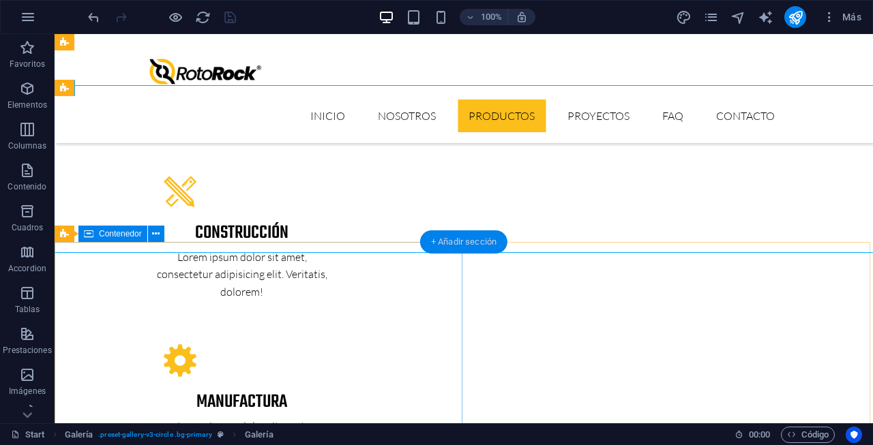
click at [468, 241] on div "+ Añadir sección" at bounding box center [463, 241] width 87 height 23
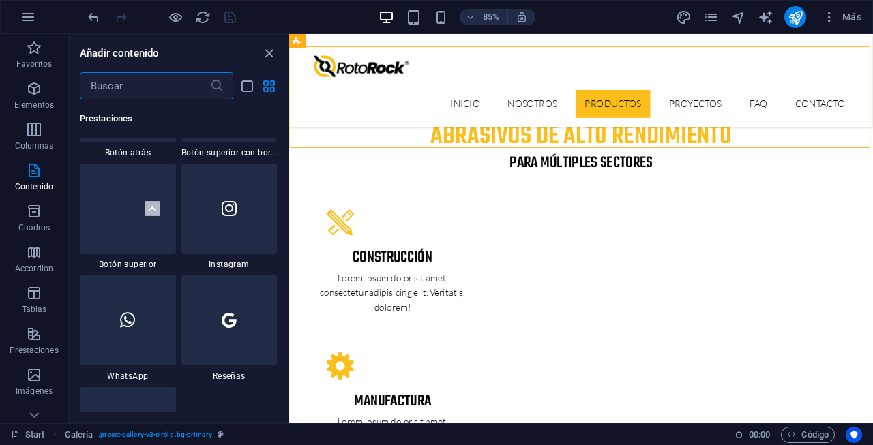
scroll to position [6552, 0]
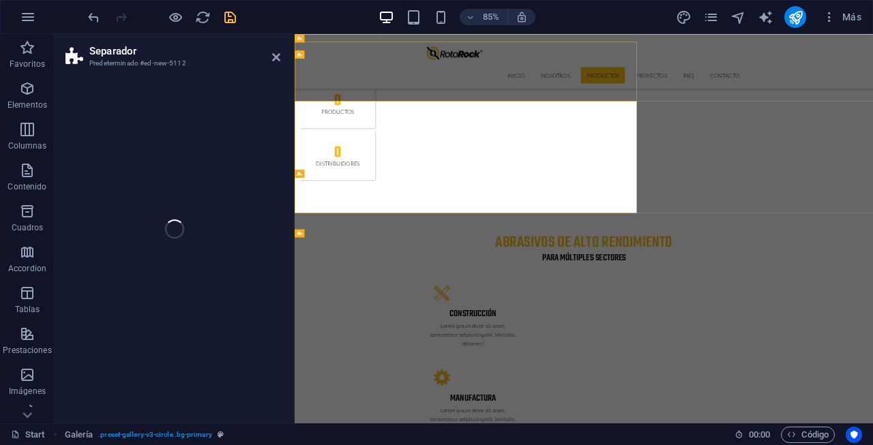
select select "rem"
select select "preset-separator-v3-default"
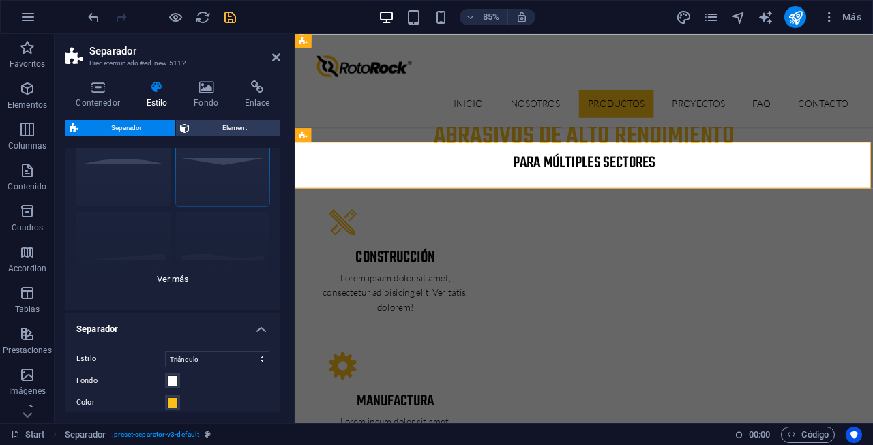
scroll to position [70, 0]
click at [172, 277] on div "Círculo Predeterminado Diagonal Polígono 1 Polígono 2 Cuadrado Zigzag" at bounding box center [172, 205] width 215 height 205
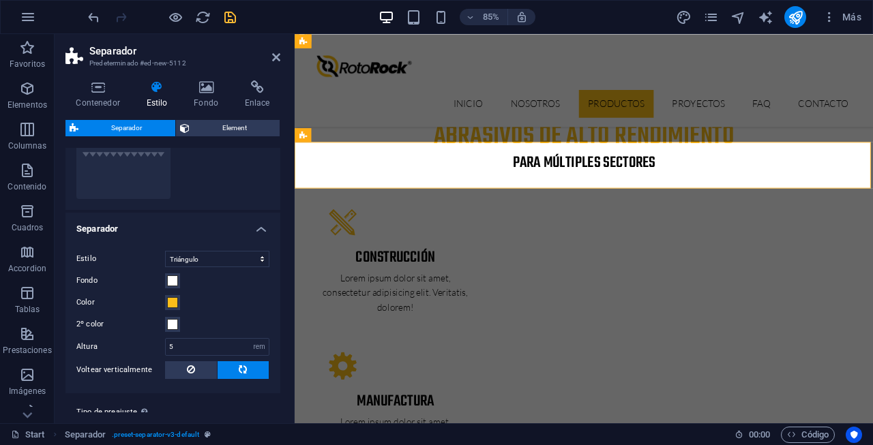
scroll to position [361, 0]
click at [277, 58] on icon at bounding box center [276, 57] width 8 height 11
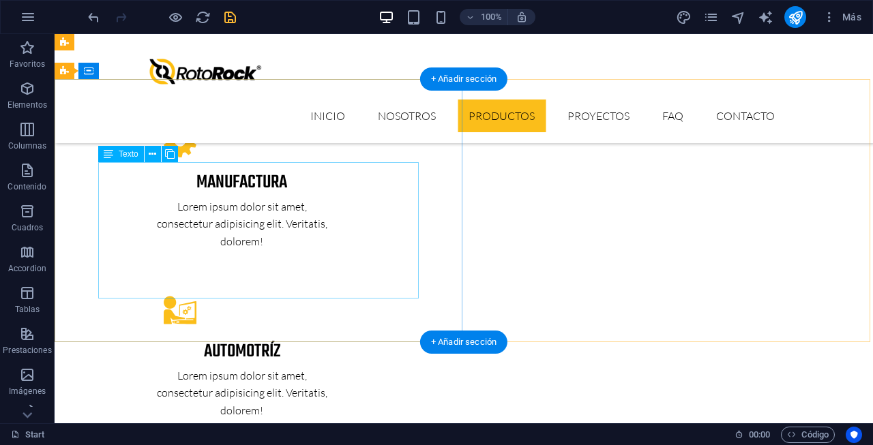
scroll to position [2068, 0]
